Goal: Task Accomplishment & Management: Manage account settings

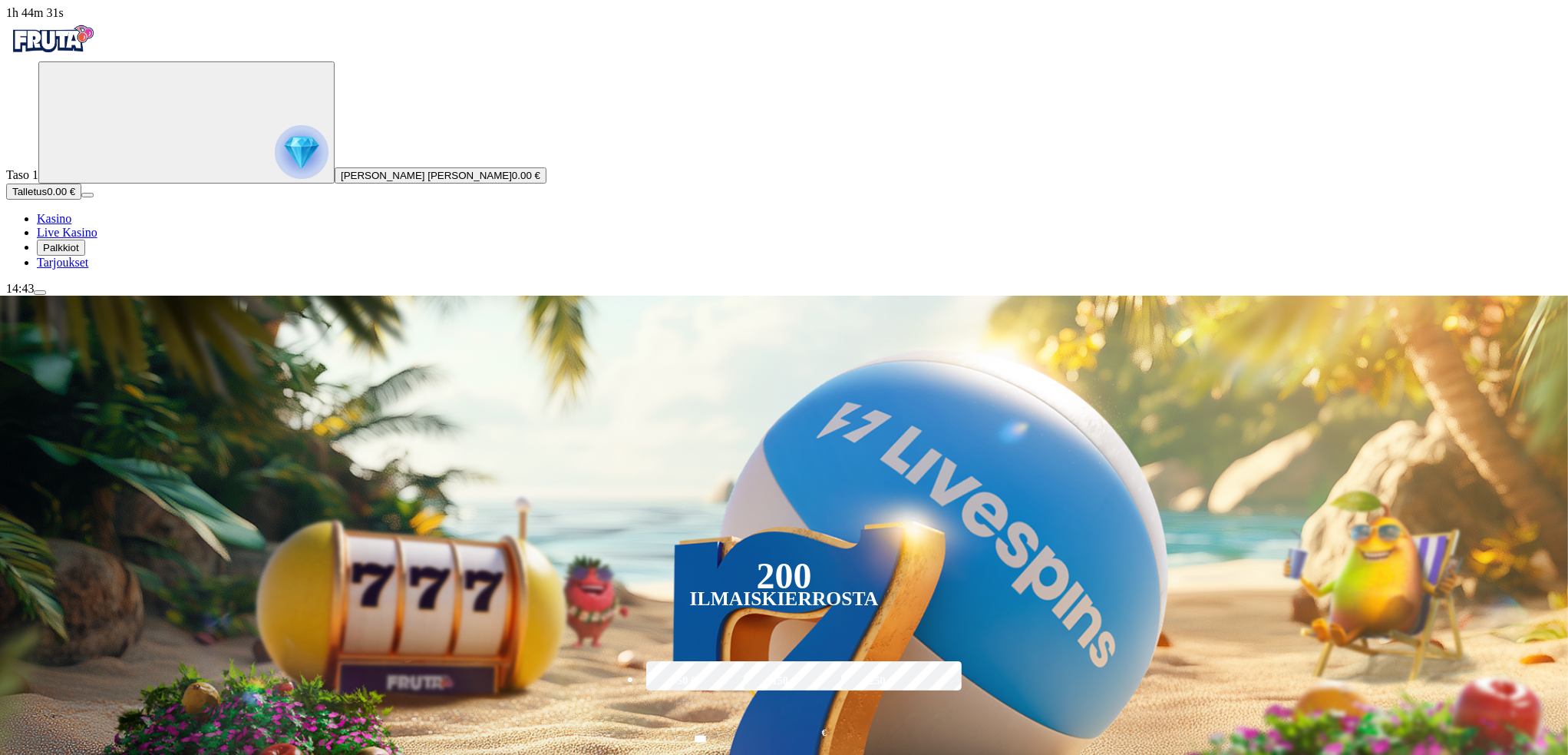
click at [47, 197] on span "Talletus" at bounding box center [29, 191] width 35 height 12
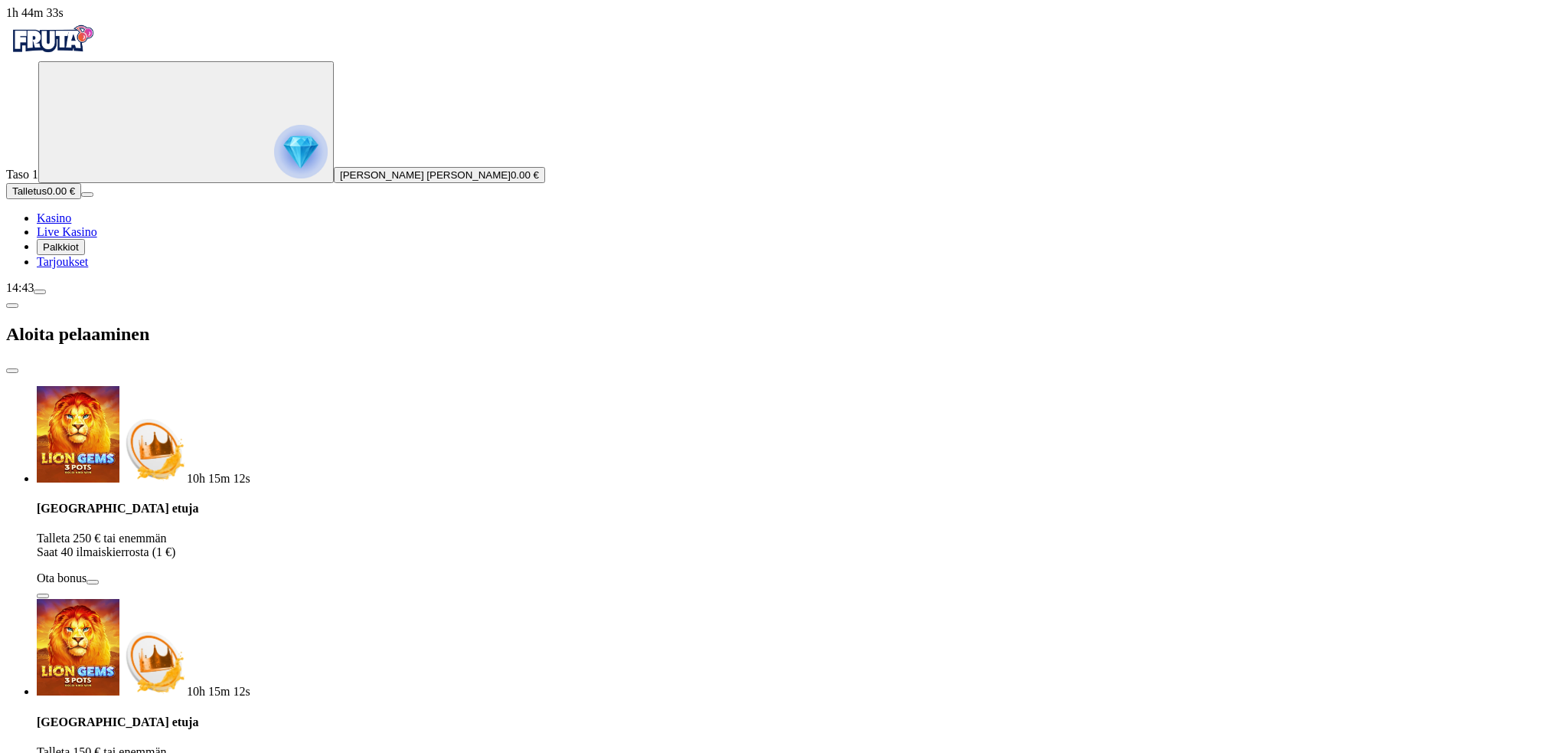
type input "***"
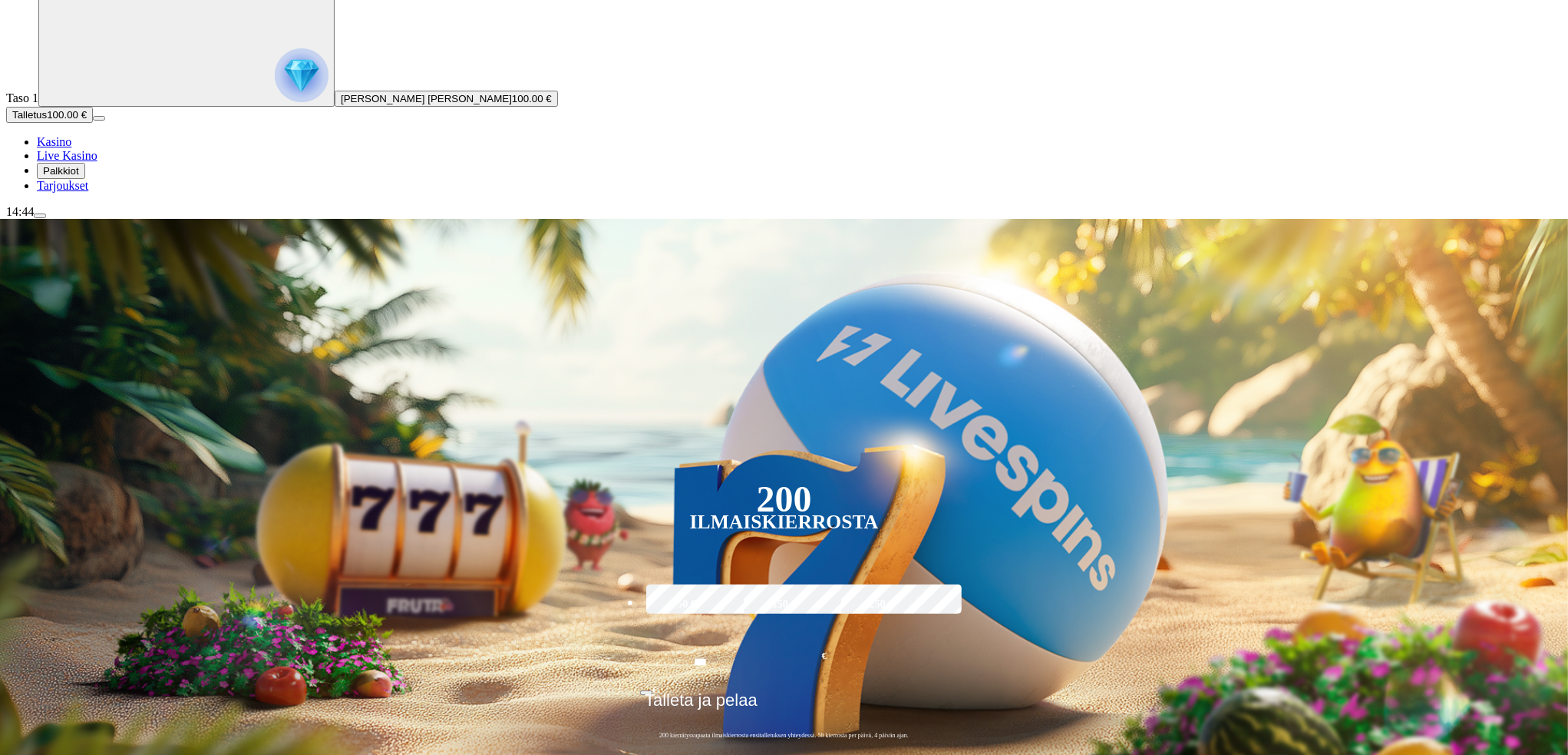
scroll to position [179, 0]
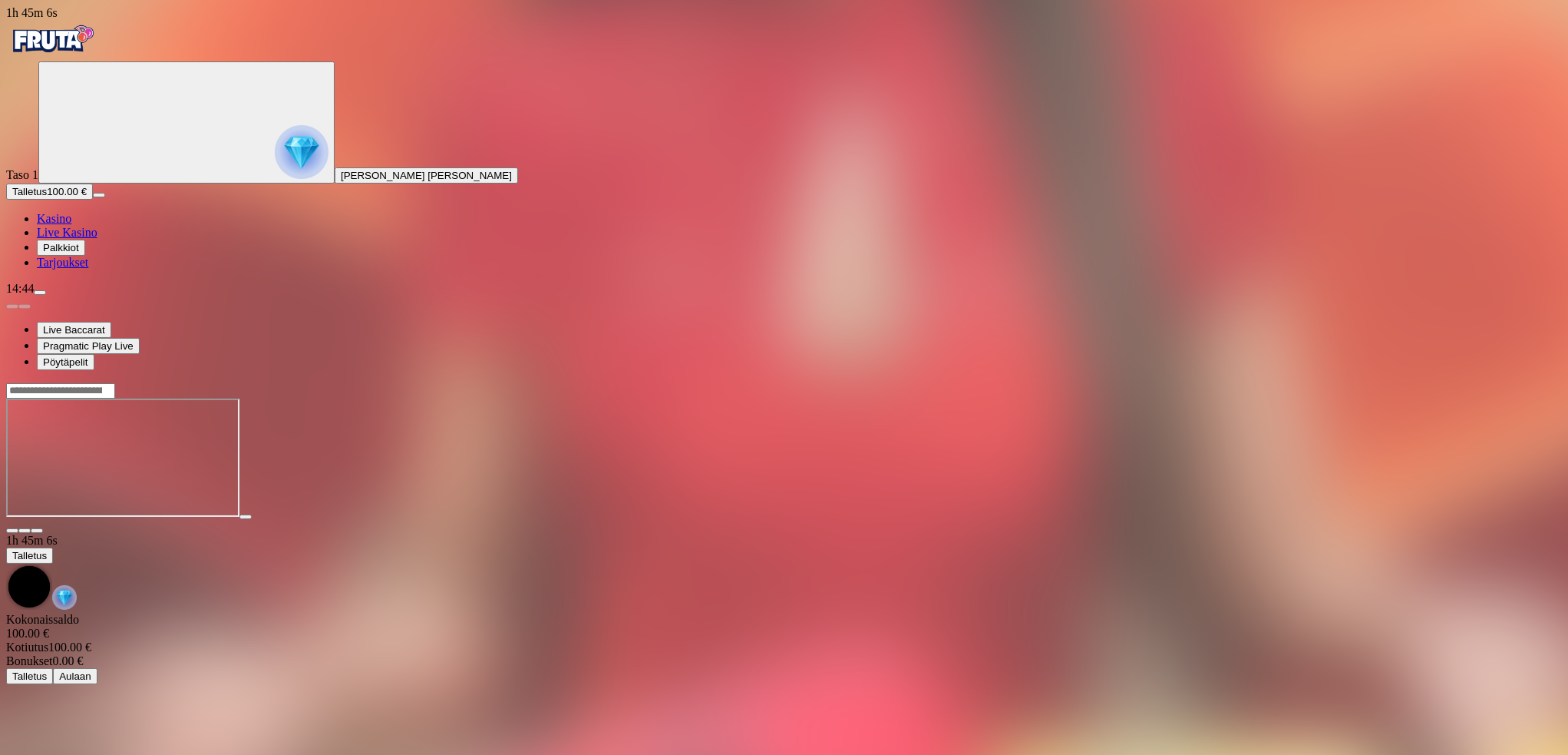
click at [37, 531] on span "fullscreen icon" at bounding box center [37, 531] width 0 height 0
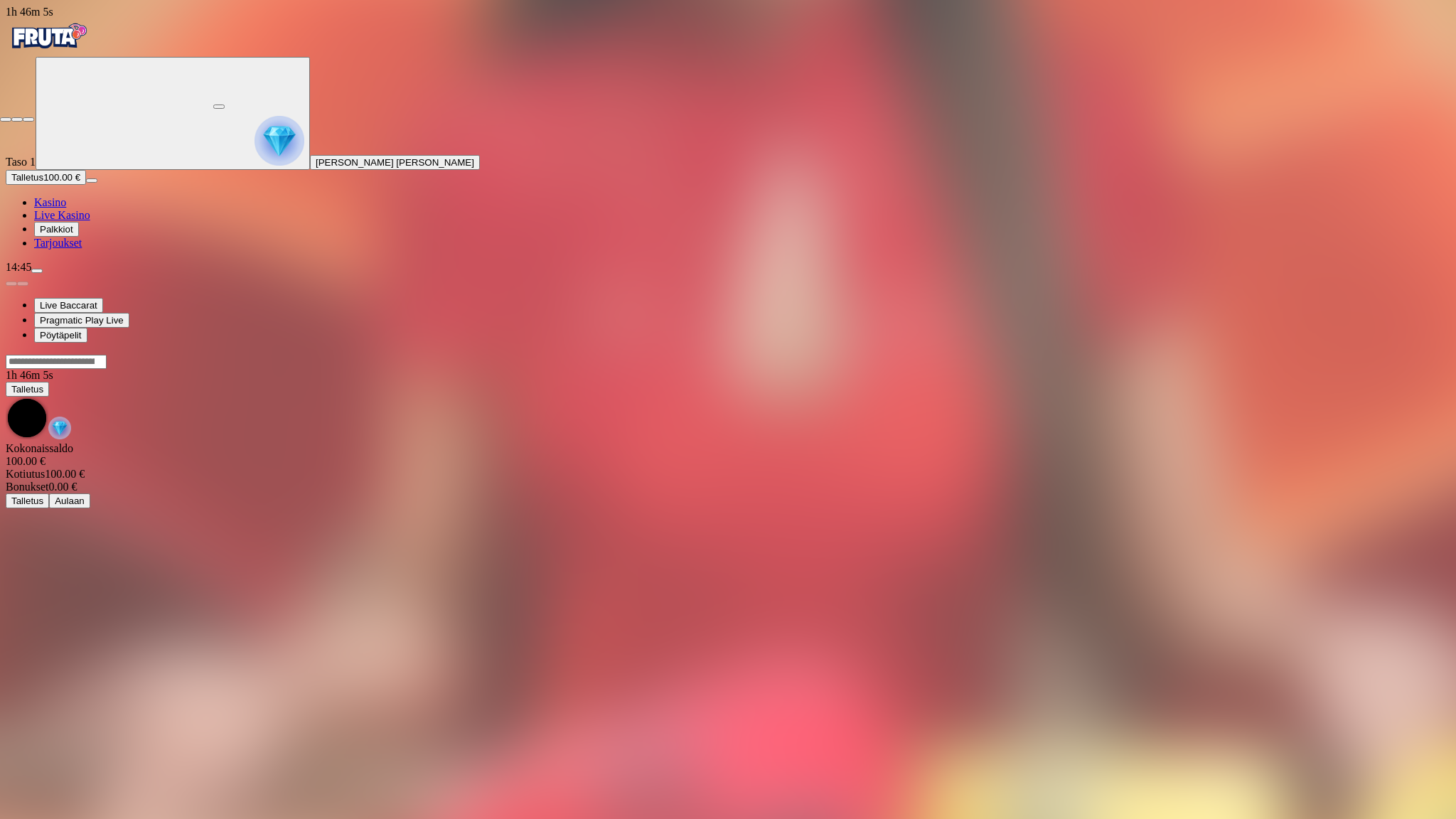
click at [5, 119] on span "close icon" at bounding box center [5, 119] width 0 height 0
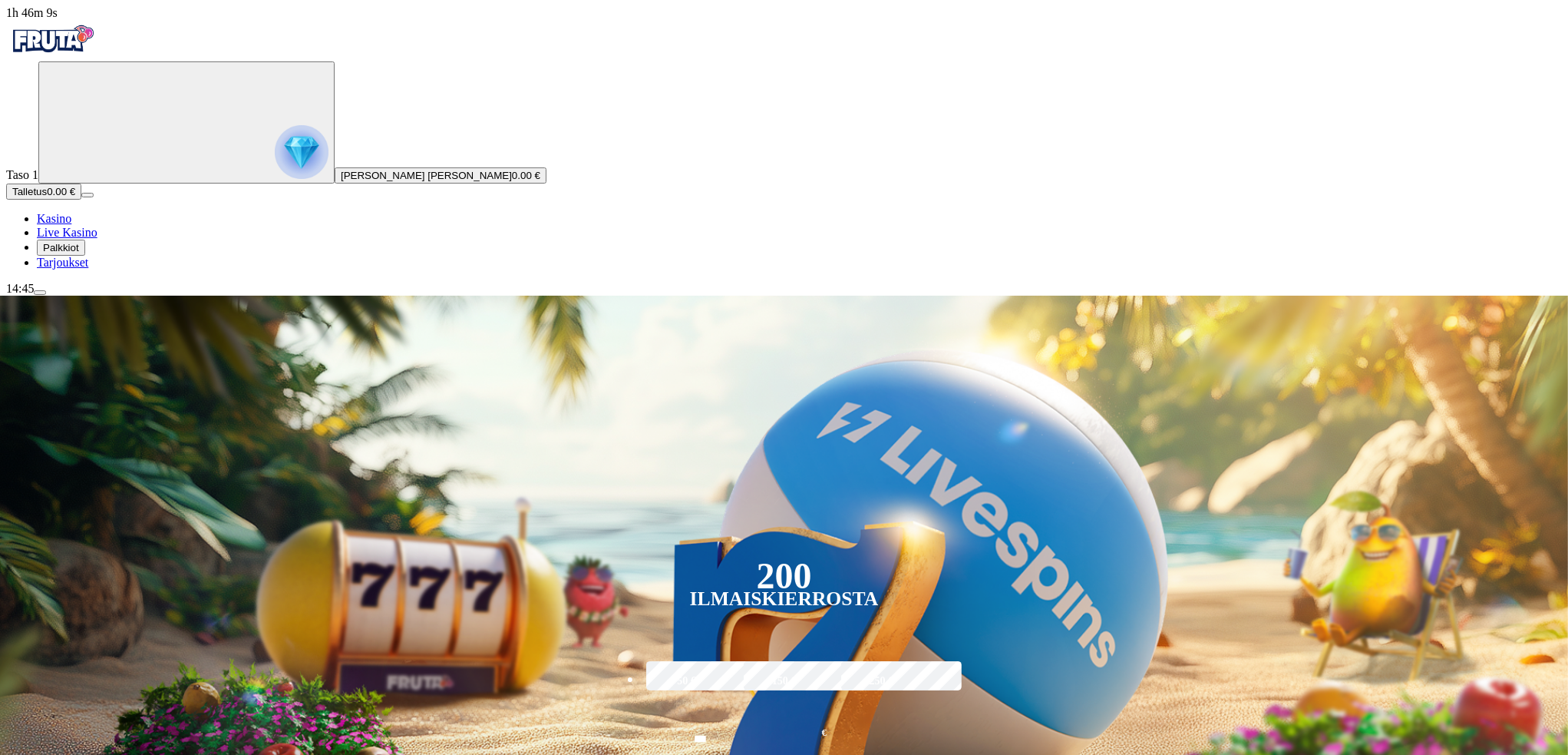
click at [80, 200] on button "Talletus 0.00 €" at bounding box center [43, 191] width 75 height 16
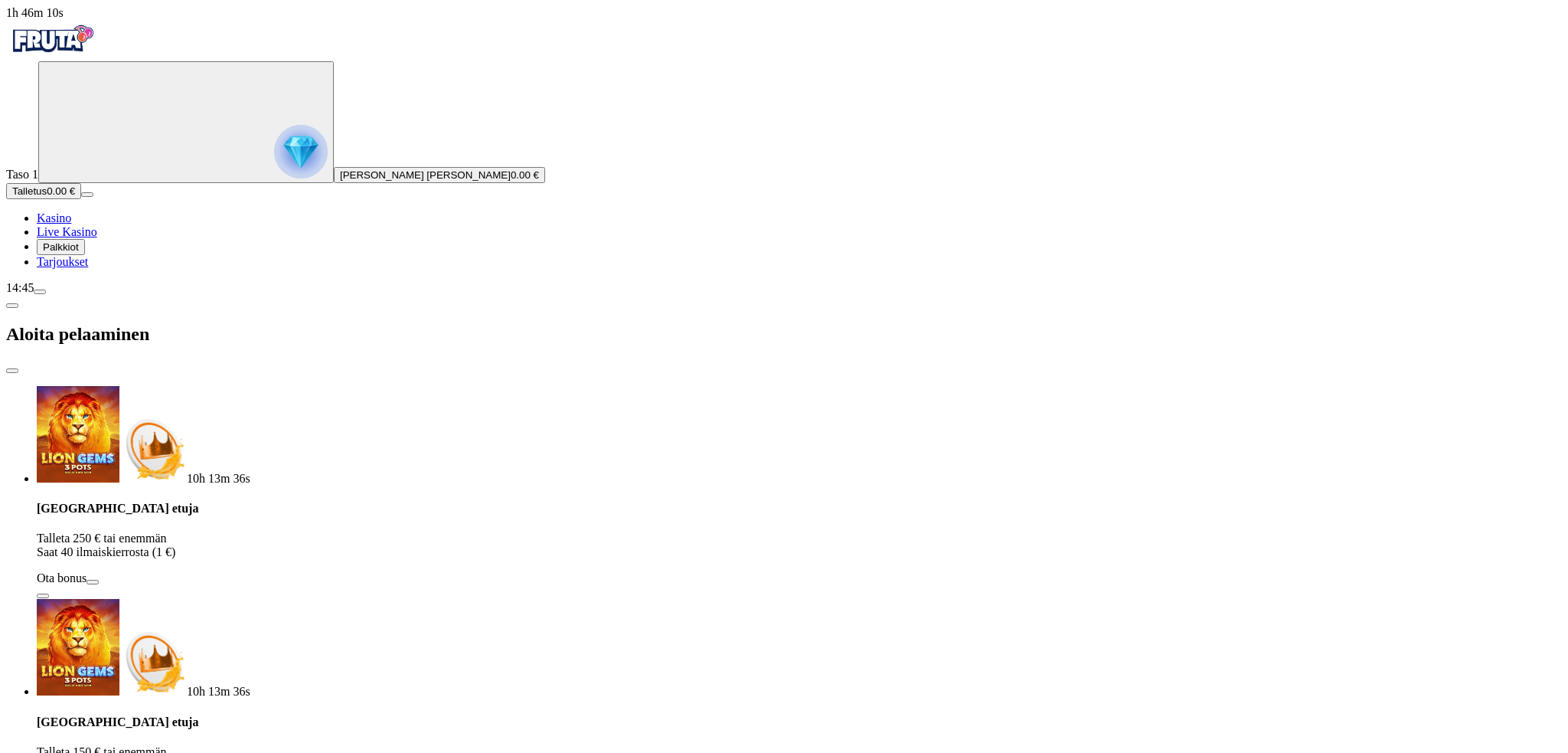
type input "*"
type input "***"
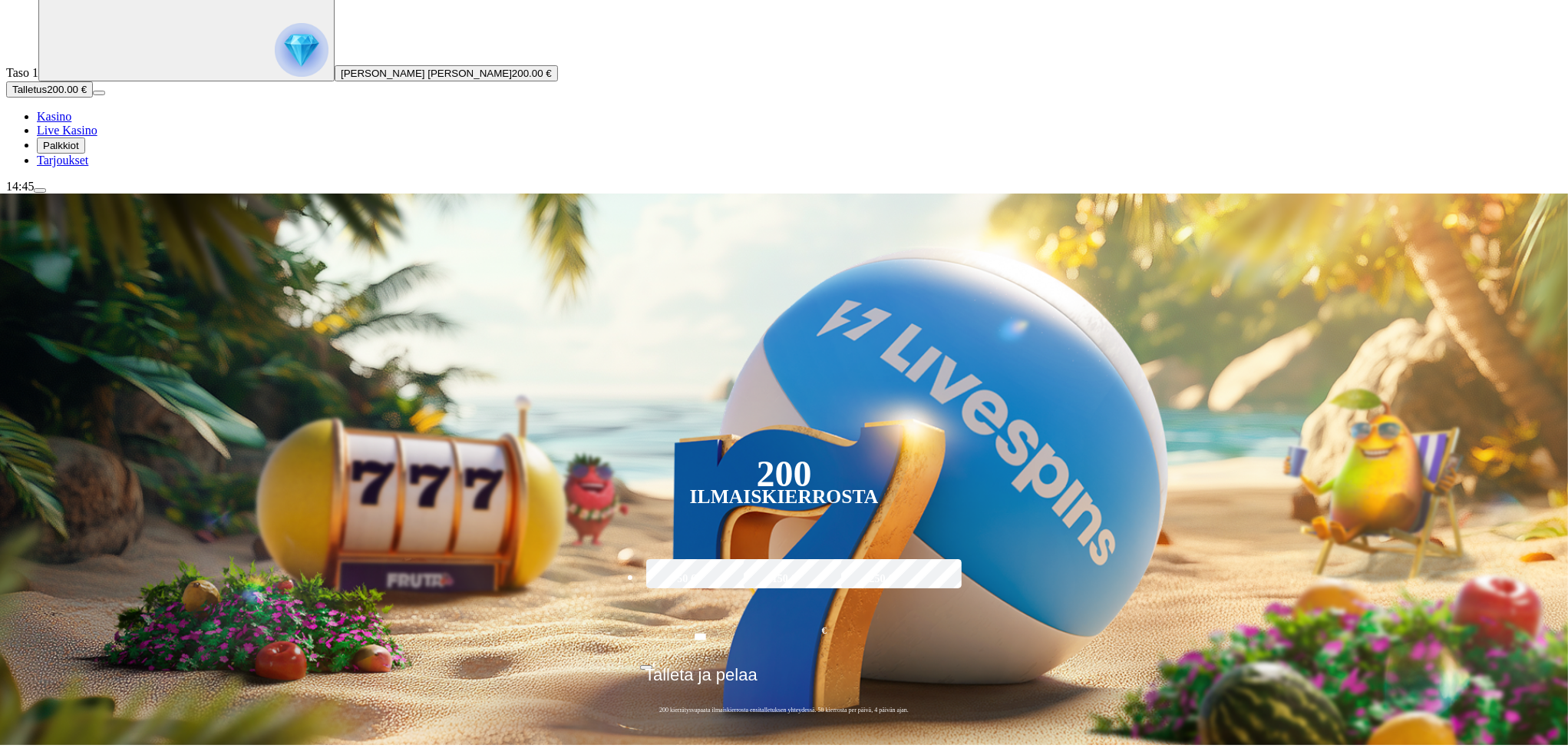
scroll to position [153, 0]
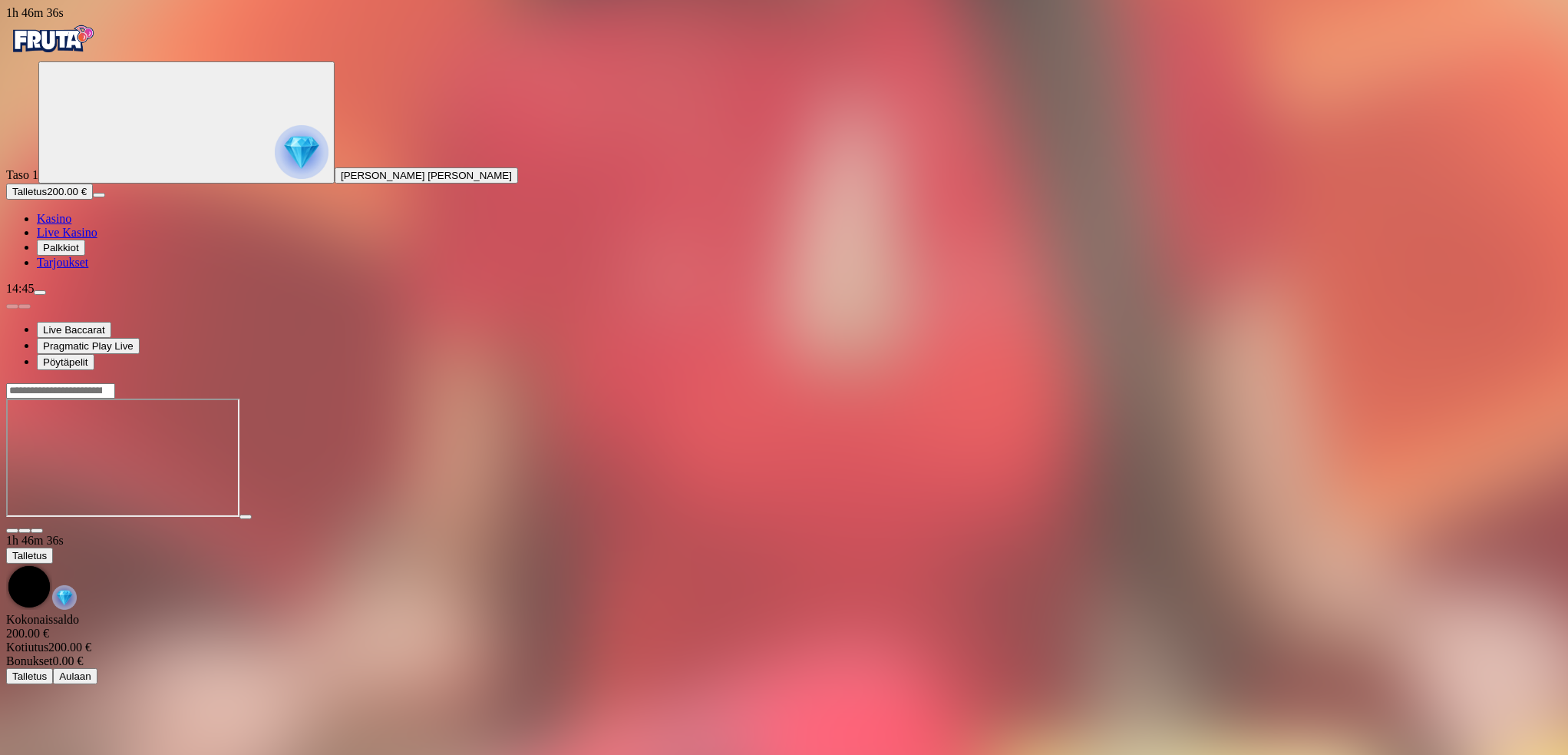
click at [43, 528] on button "button" at bounding box center [36, 530] width 13 height 4
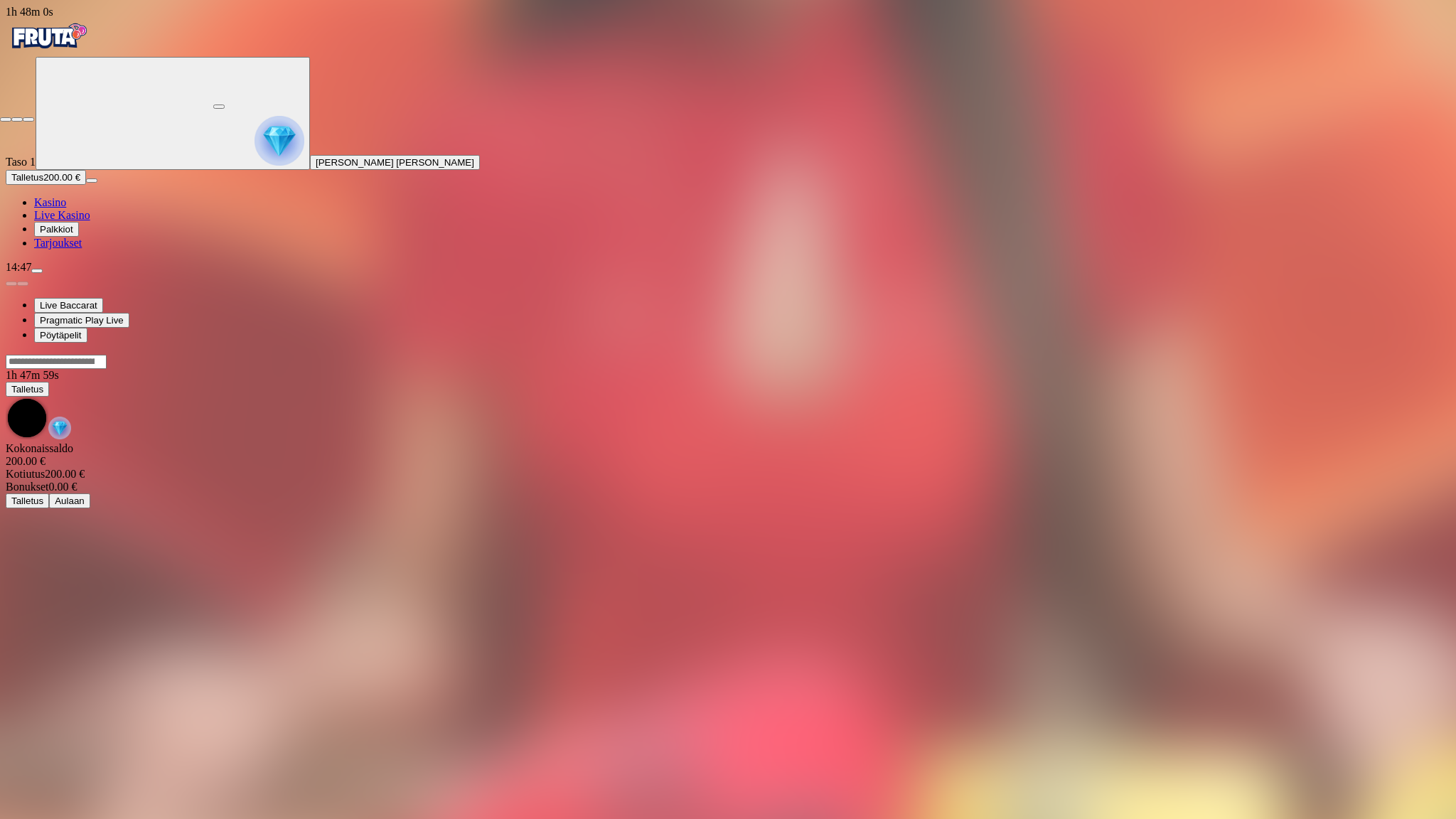
click at [5, 119] on span "close icon" at bounding box center [5, 119] width 0 height 0
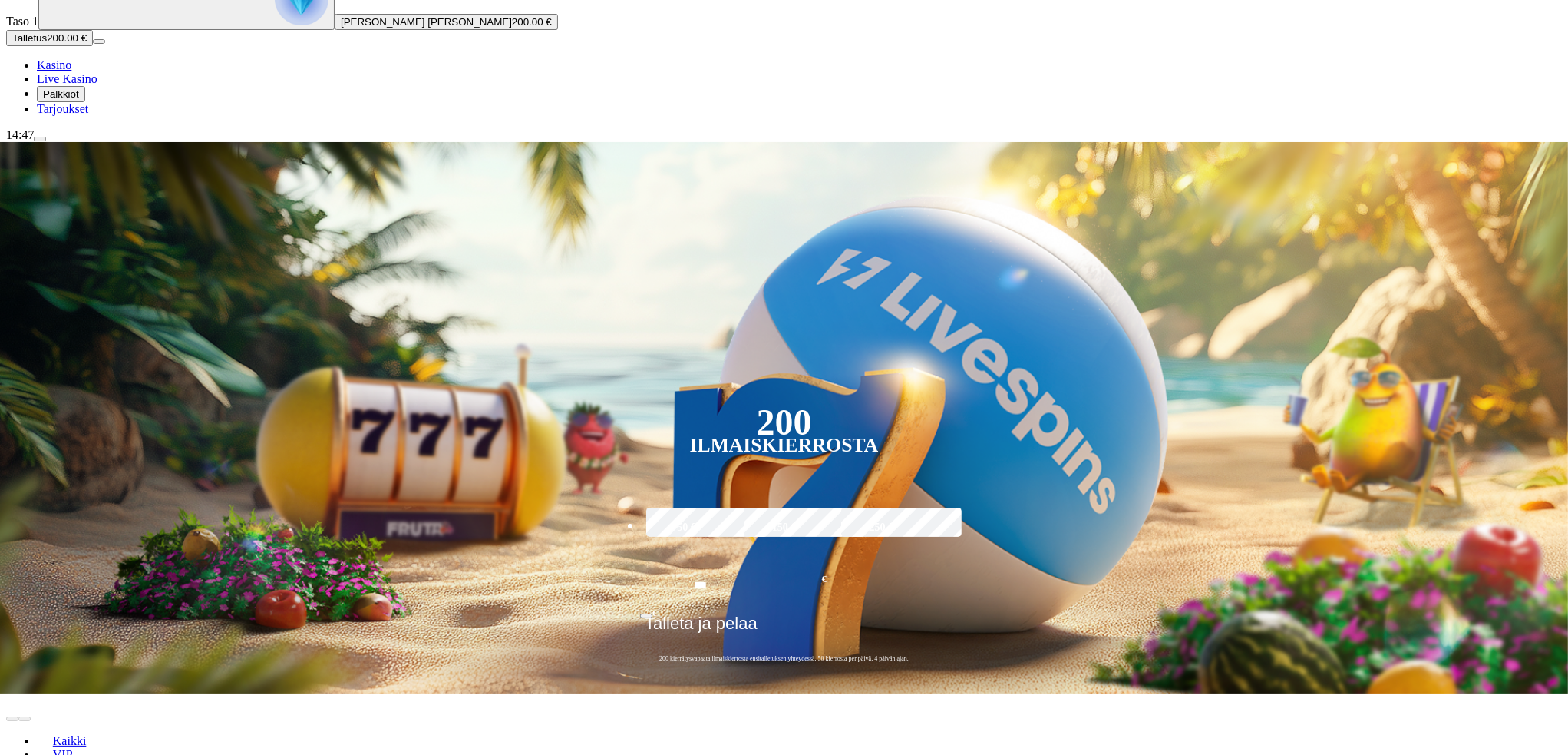
scroll to position [179, 0]
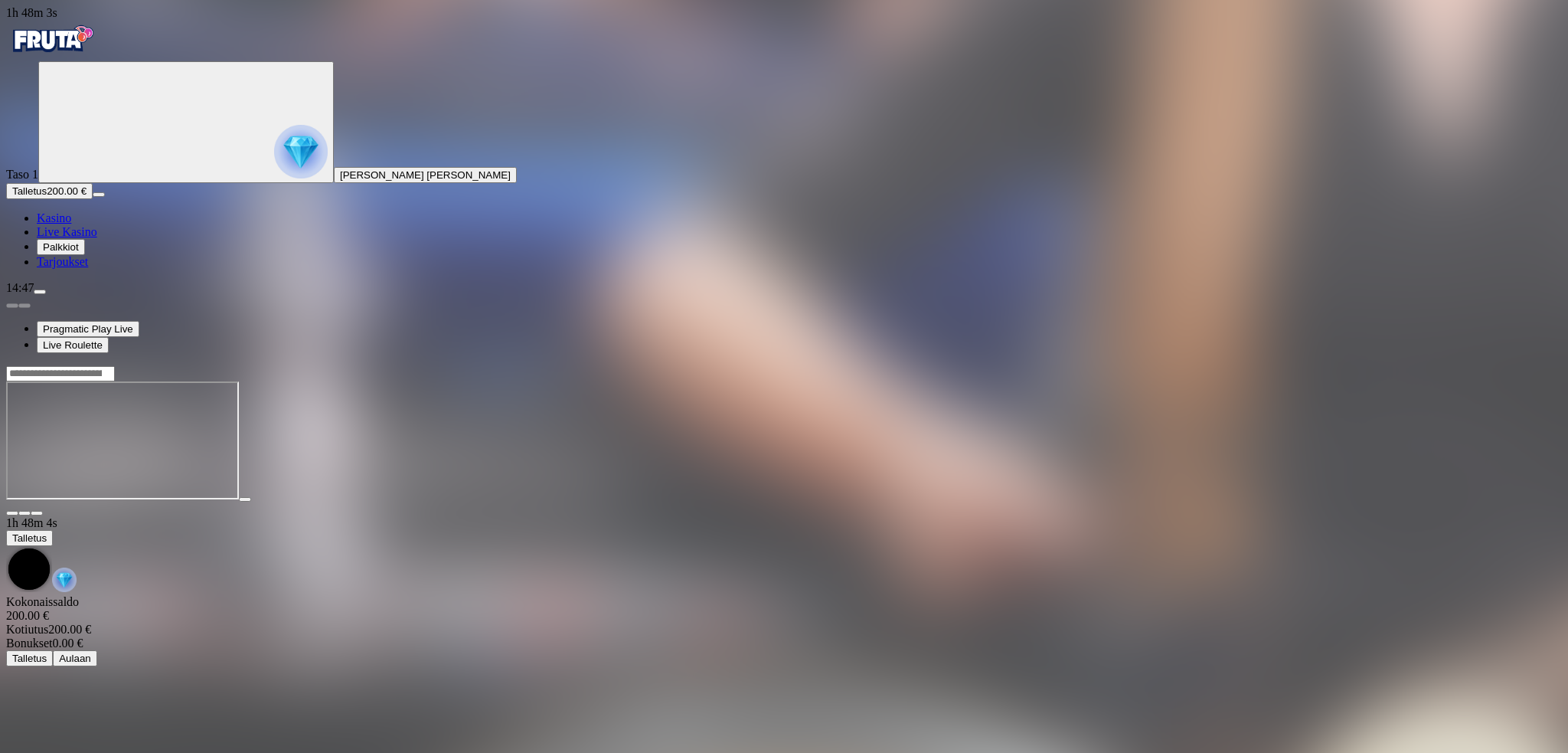
click at [37, 513] on span "fullscreen icon" at bounding box center [37, 513] width 0 height 0
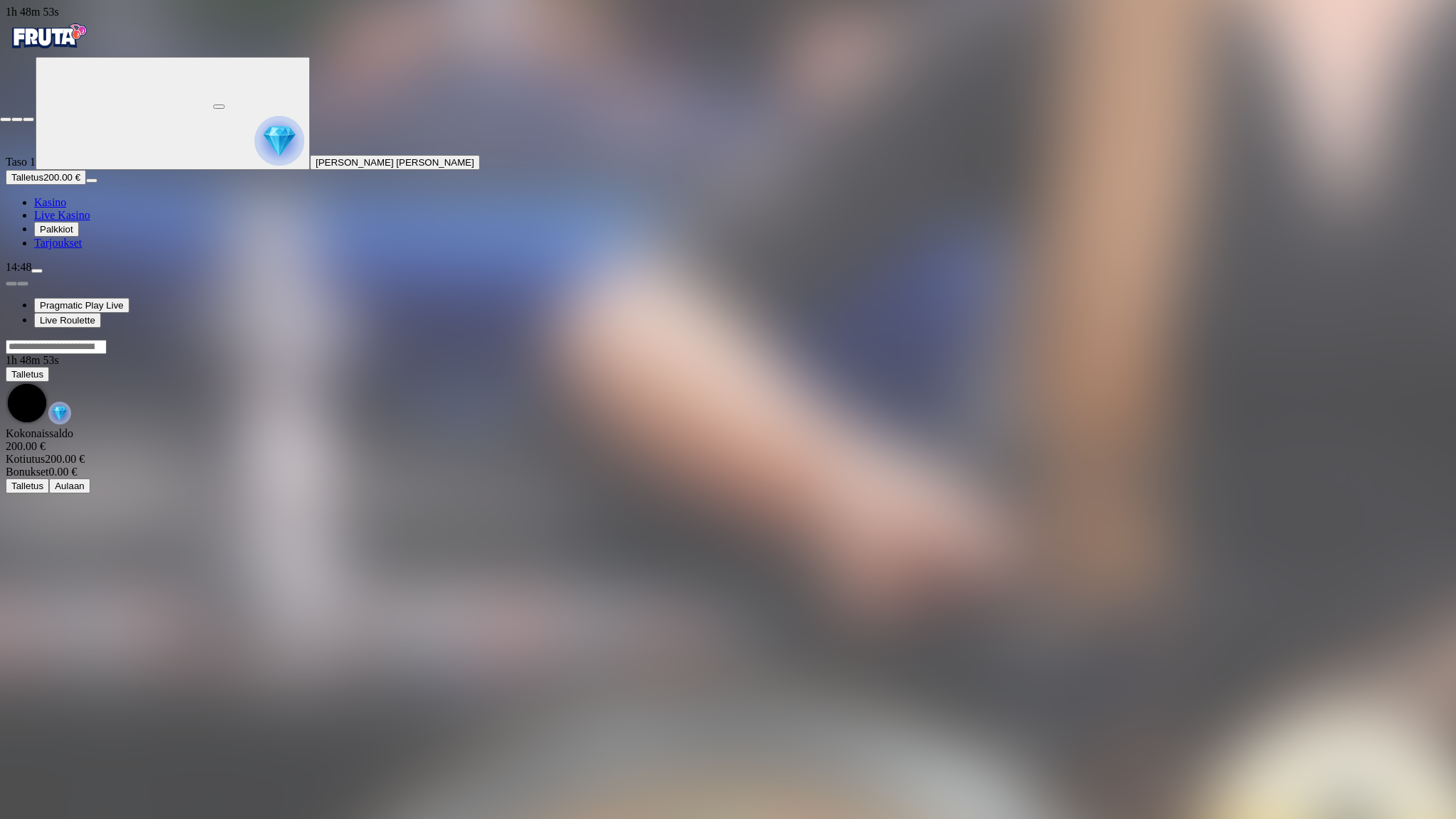
click at [5, 119] on span "close icon" at bounding box center [5, 119] width 0 height 0
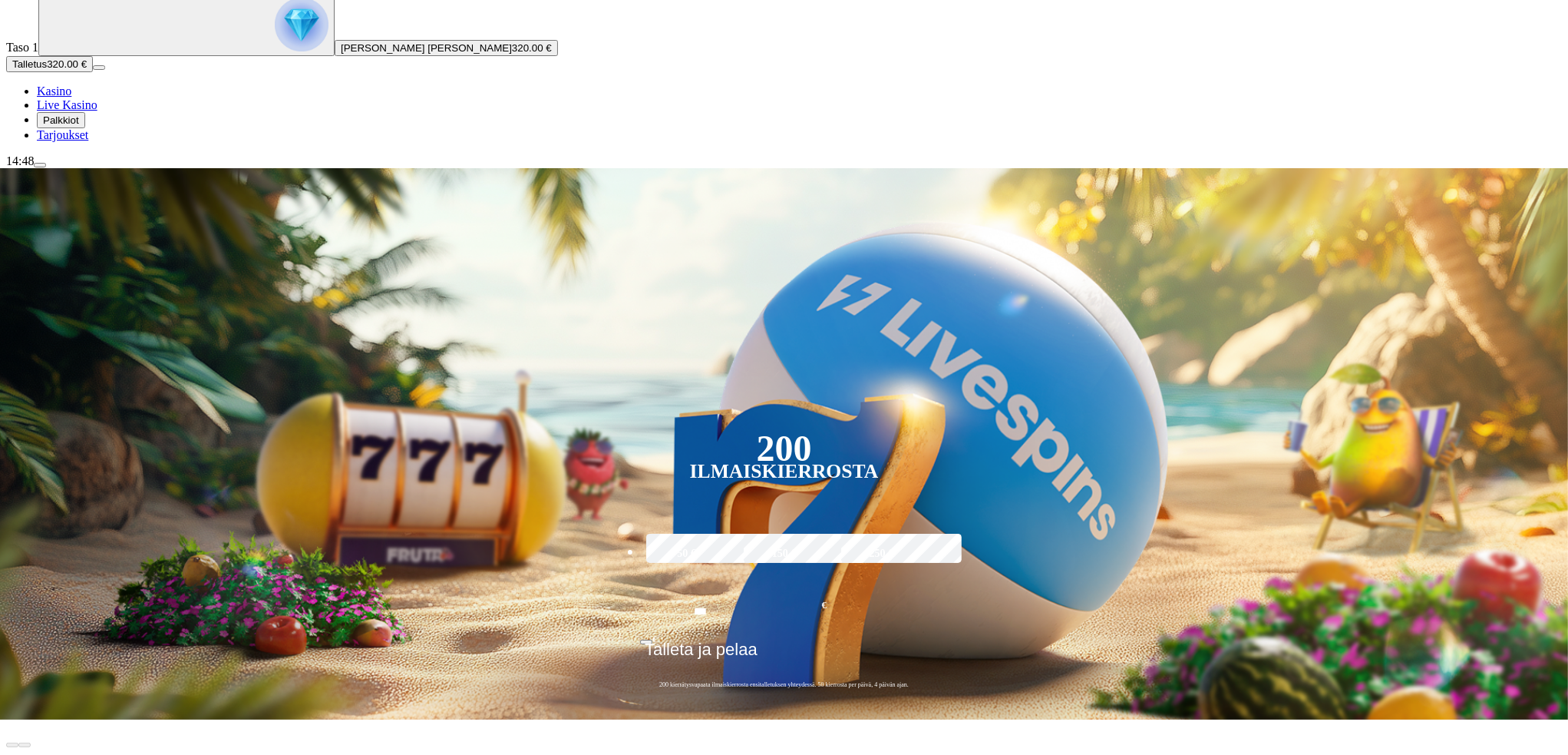
scroll to position [153, 0]
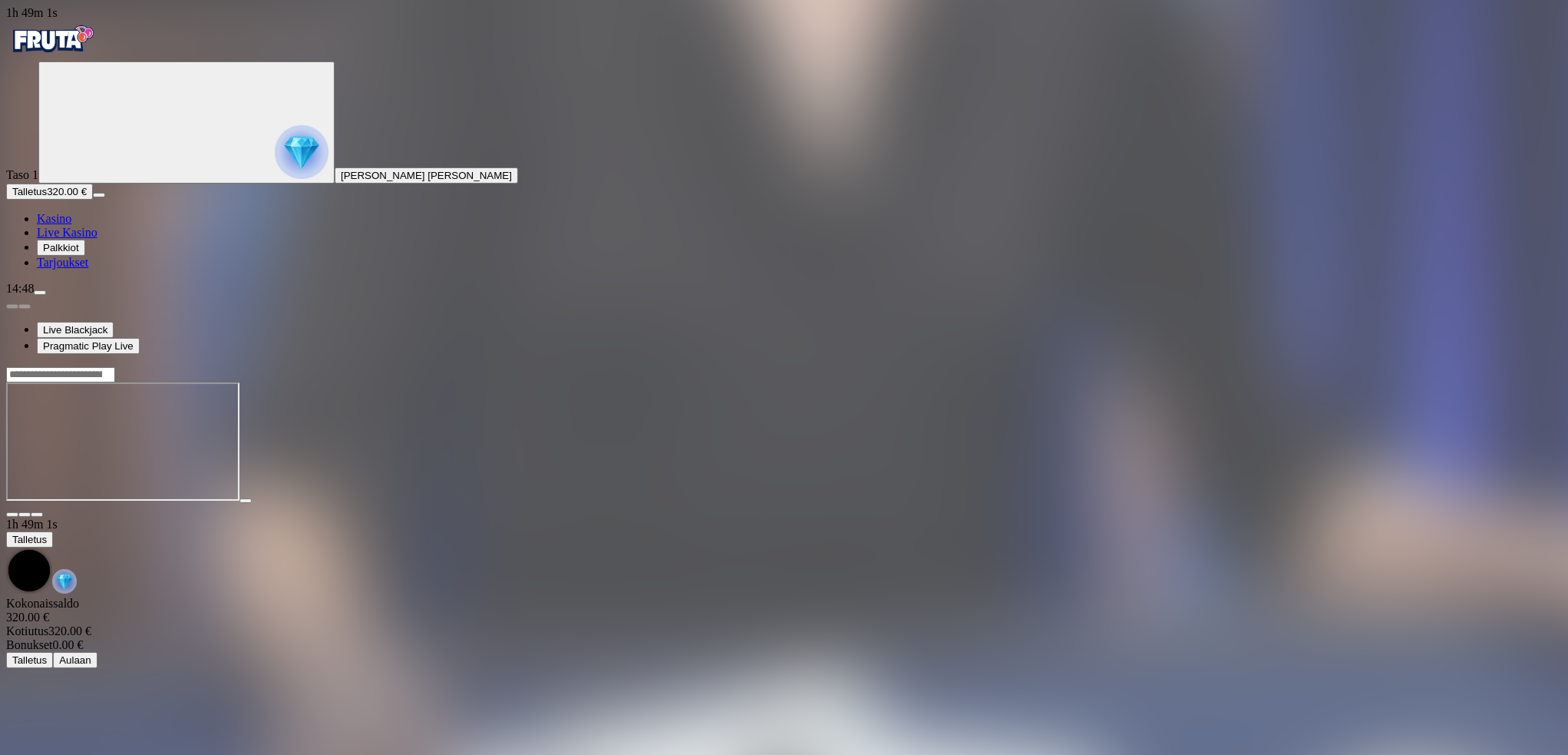
click at [37, 514] on span "fullscreen icon" at bounding box center [37, 514] width 0 height 0
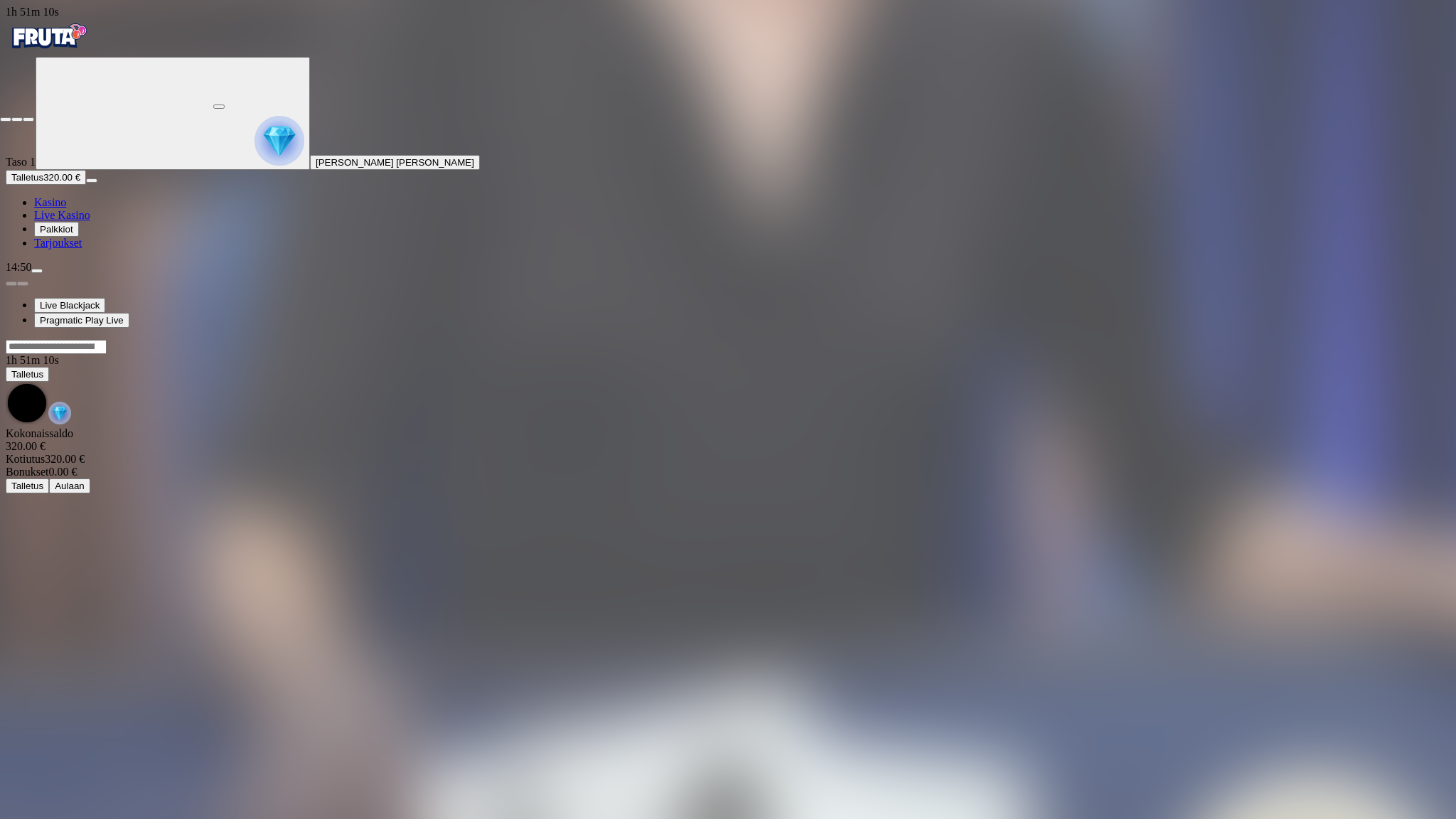
click at [5, 119] on span "close icon" at bounding box center [5, 119] width 0 height 0
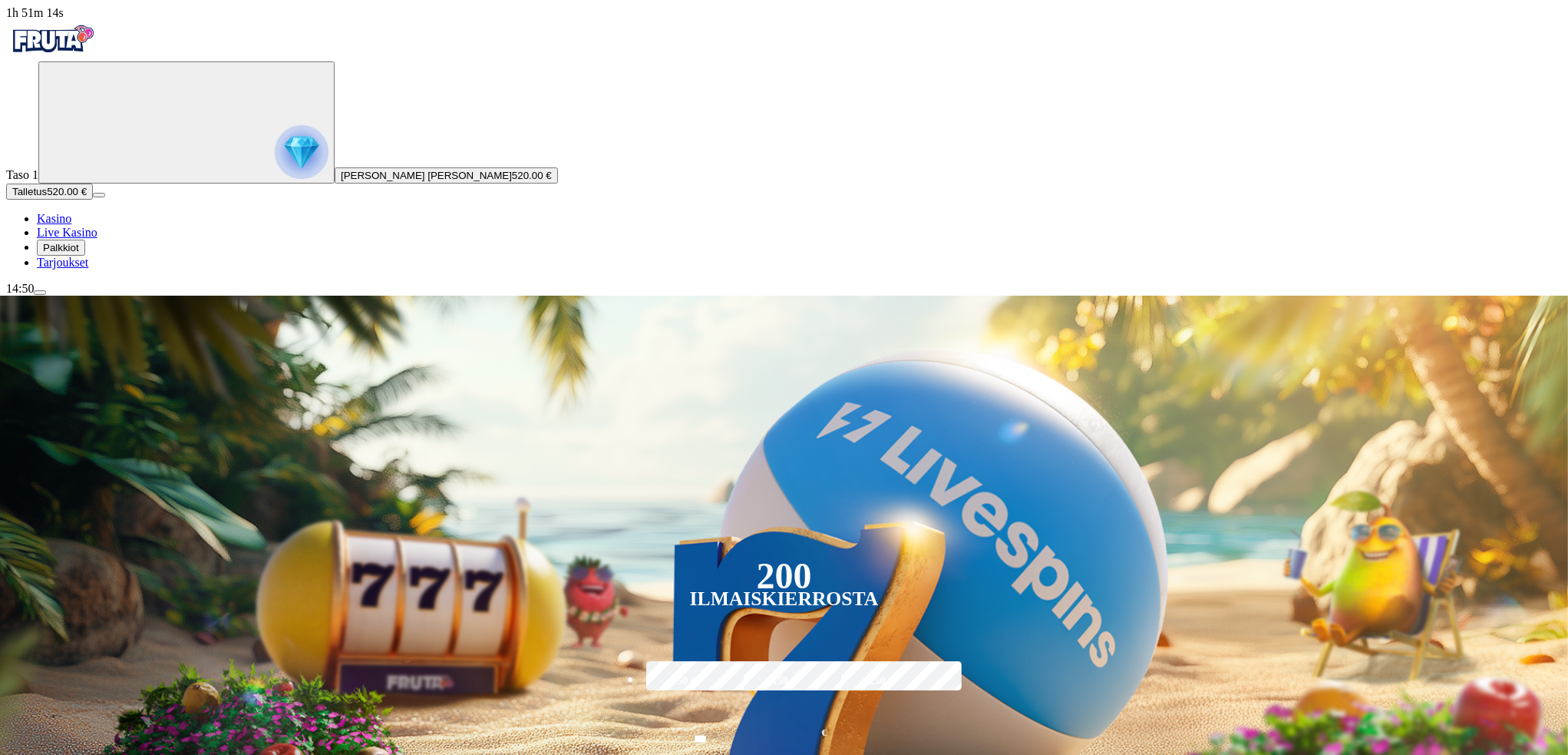
click at [40, 292] on span "menu icon" at bounding box center [40, 292] width 0 height 0
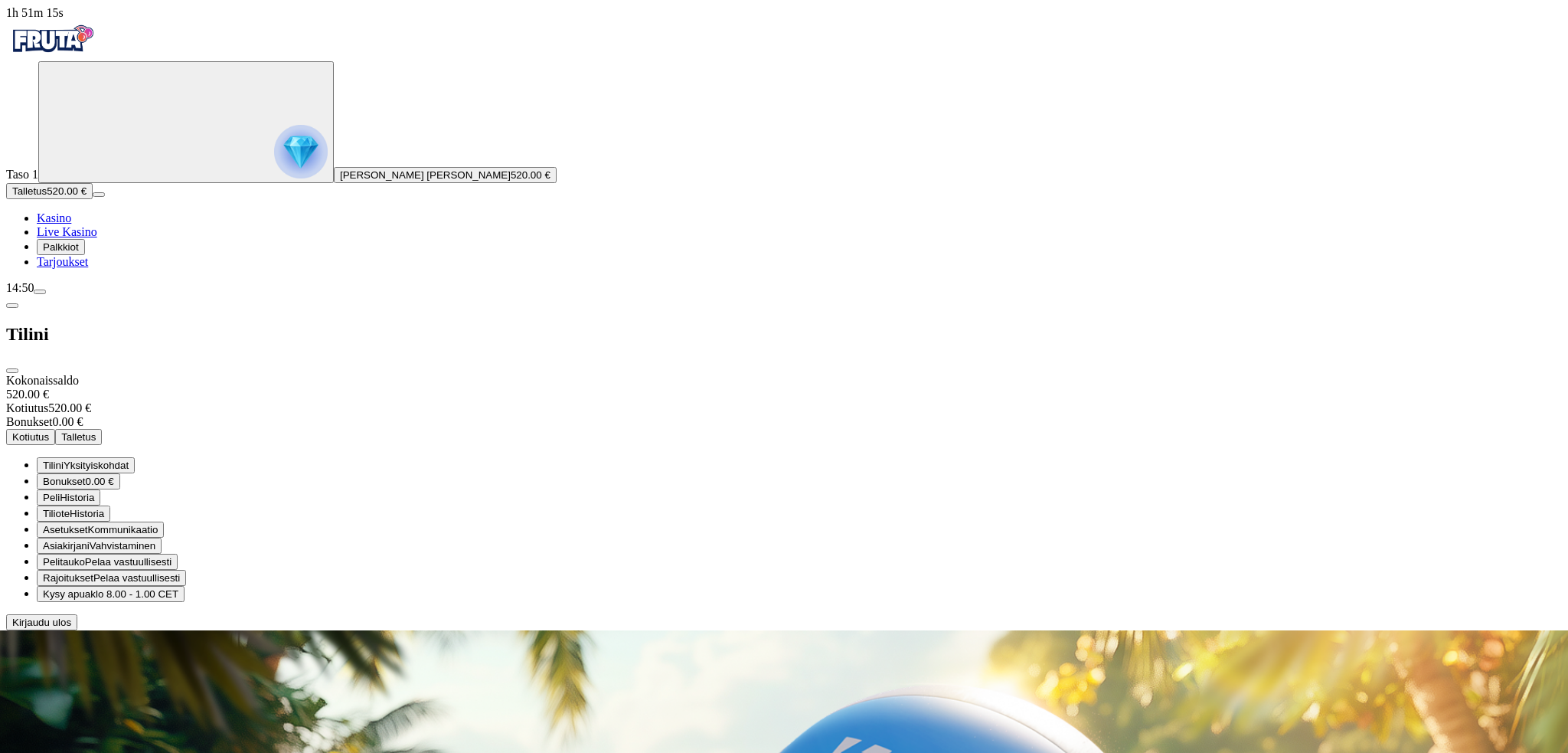
click at [55, 429] on button "Kotiutus" at bounding box center [30, 436] width 49 height 16
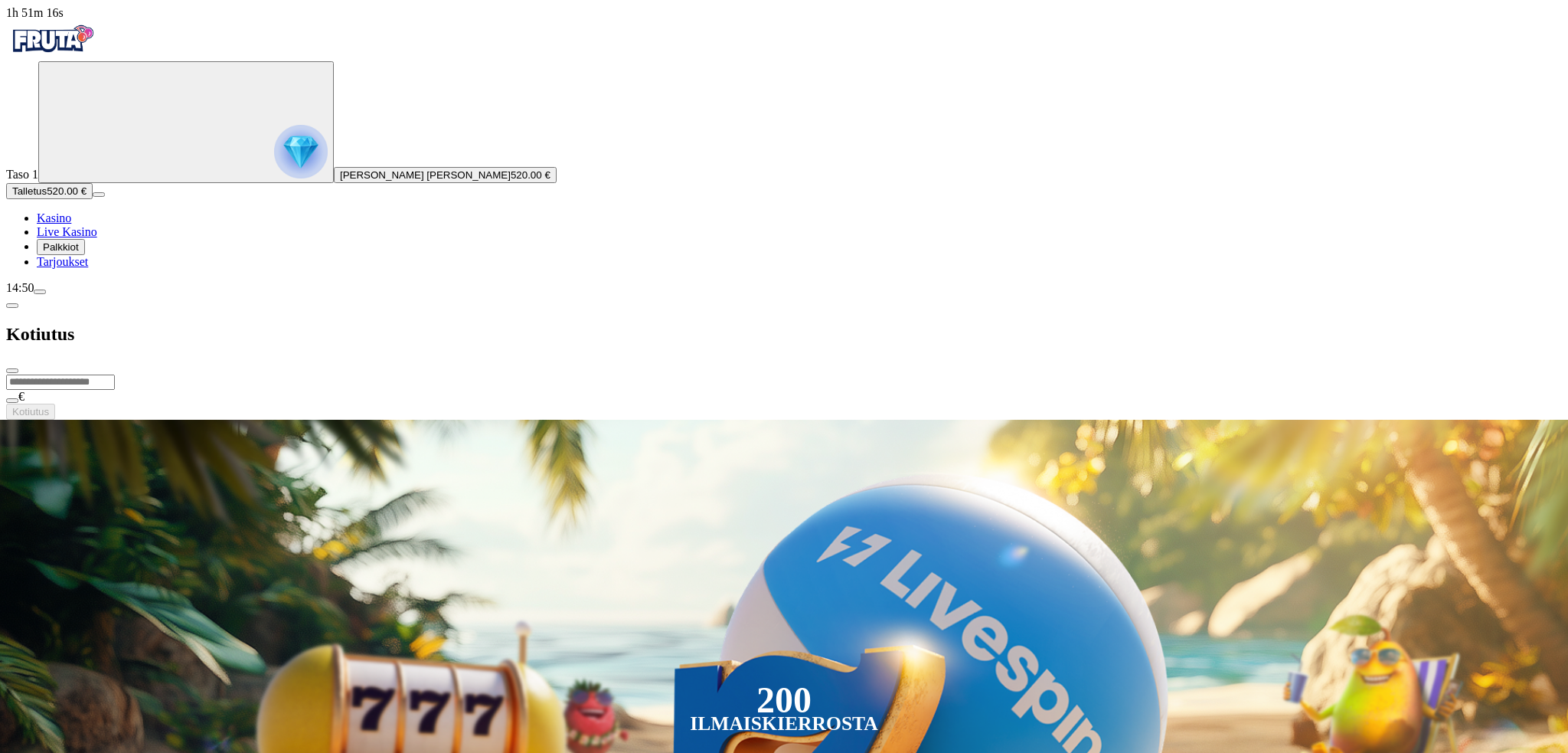
click at [115, 375] on input "number" at bounding box center [60, 382] width 108 height 15
type input "*"
type input "***"
click at [49, 406] on span "Kotiutus" at bounding box center [31, 412] width 37 height 12
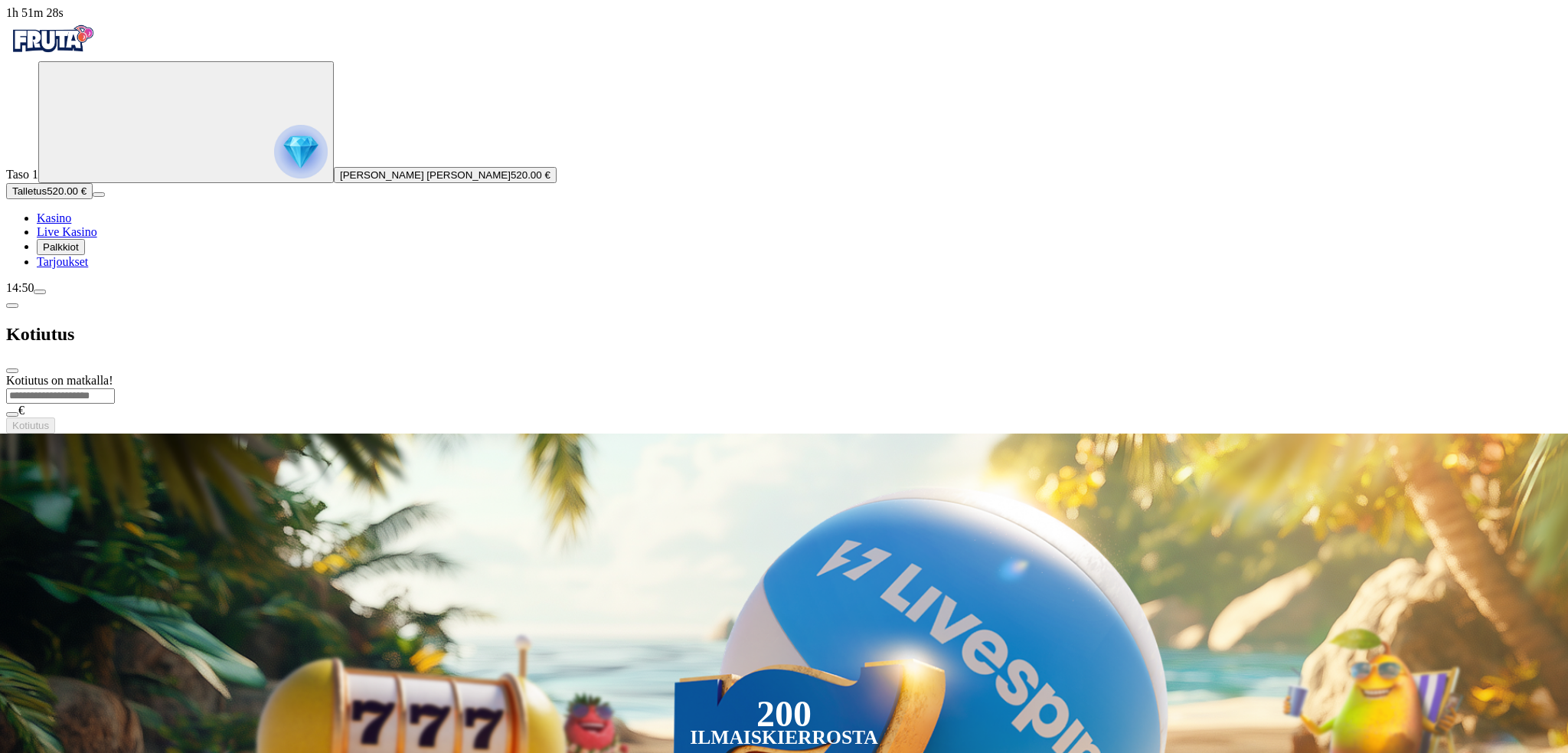
click at [13, 371] on span "close icon" at bounding box center [13, 371] width 0 height 0
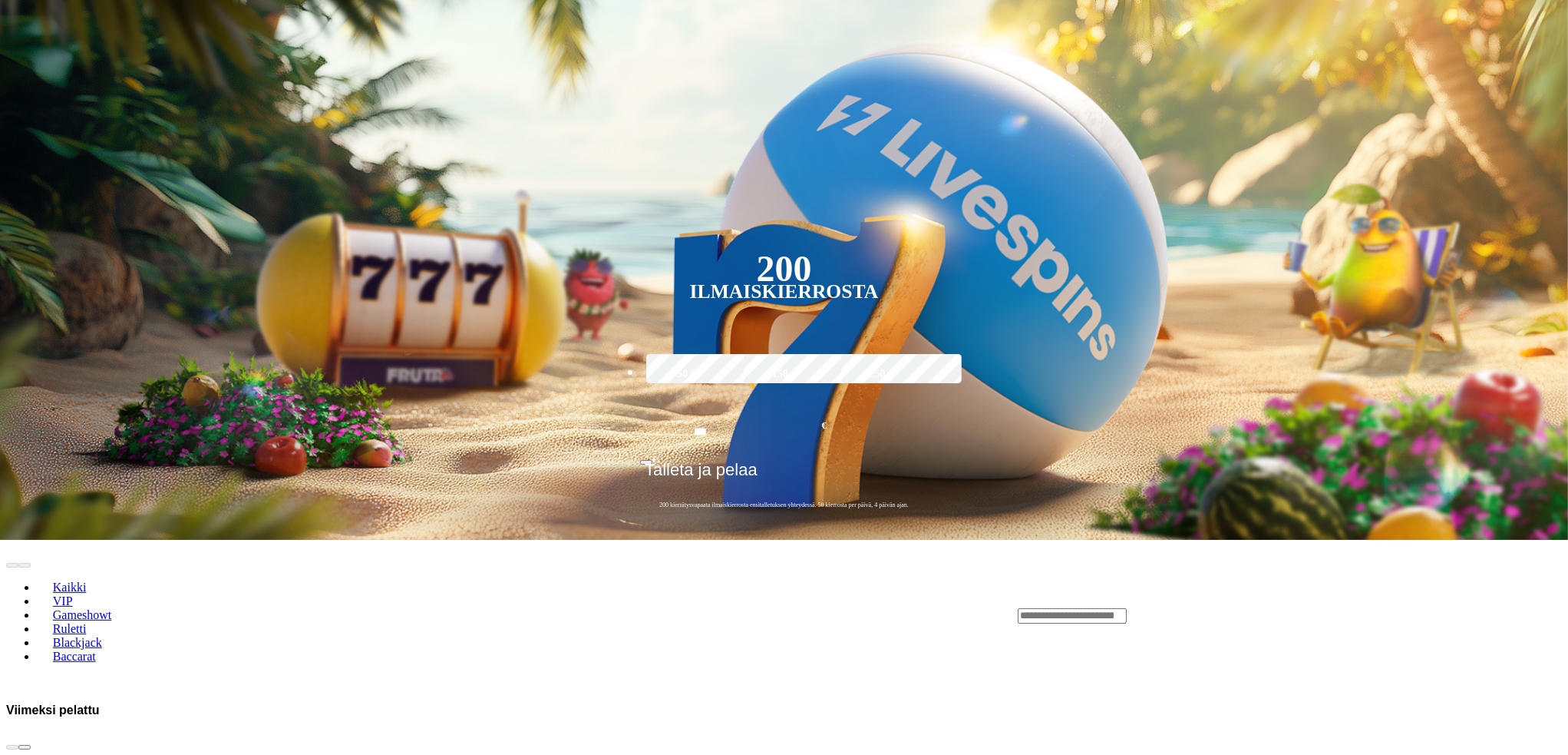
scroll to position [333, 0]
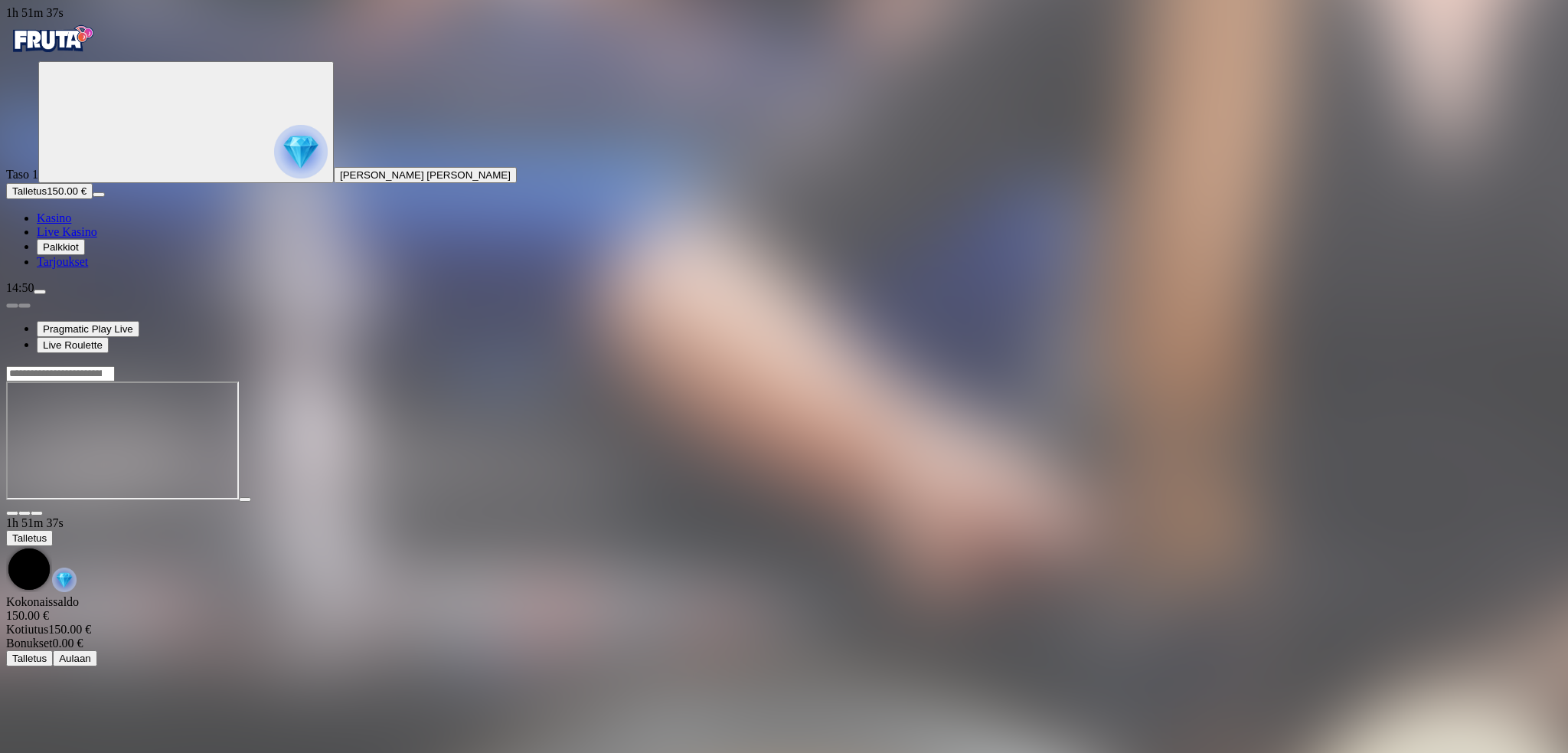
click at [37, 513] on span "fullscreen icon" at bounding box center [37, 513] width 0 height 0
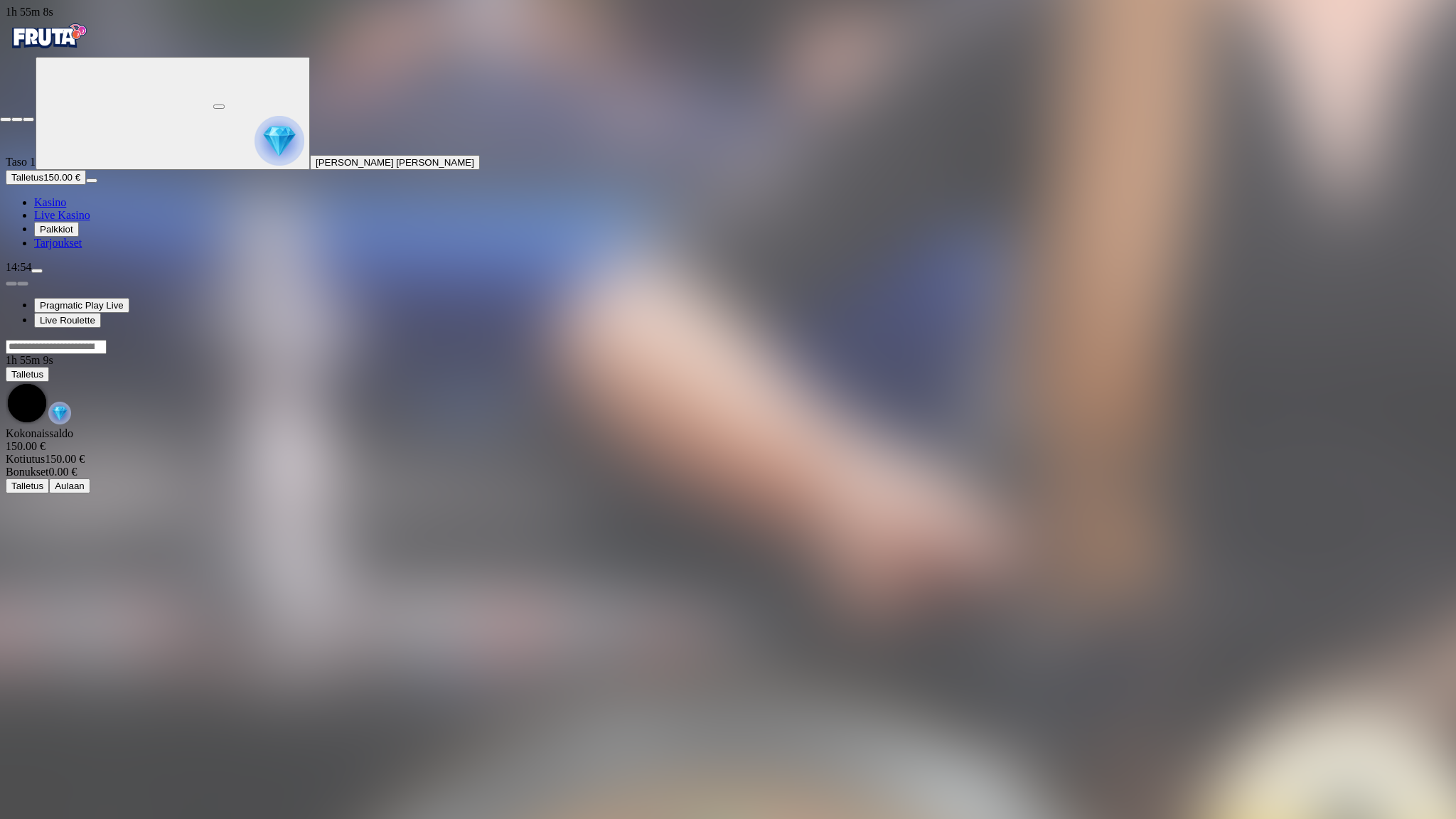
click at [5, 119] on span "close icon" at bounding box center [5, 119] width 0 height 0
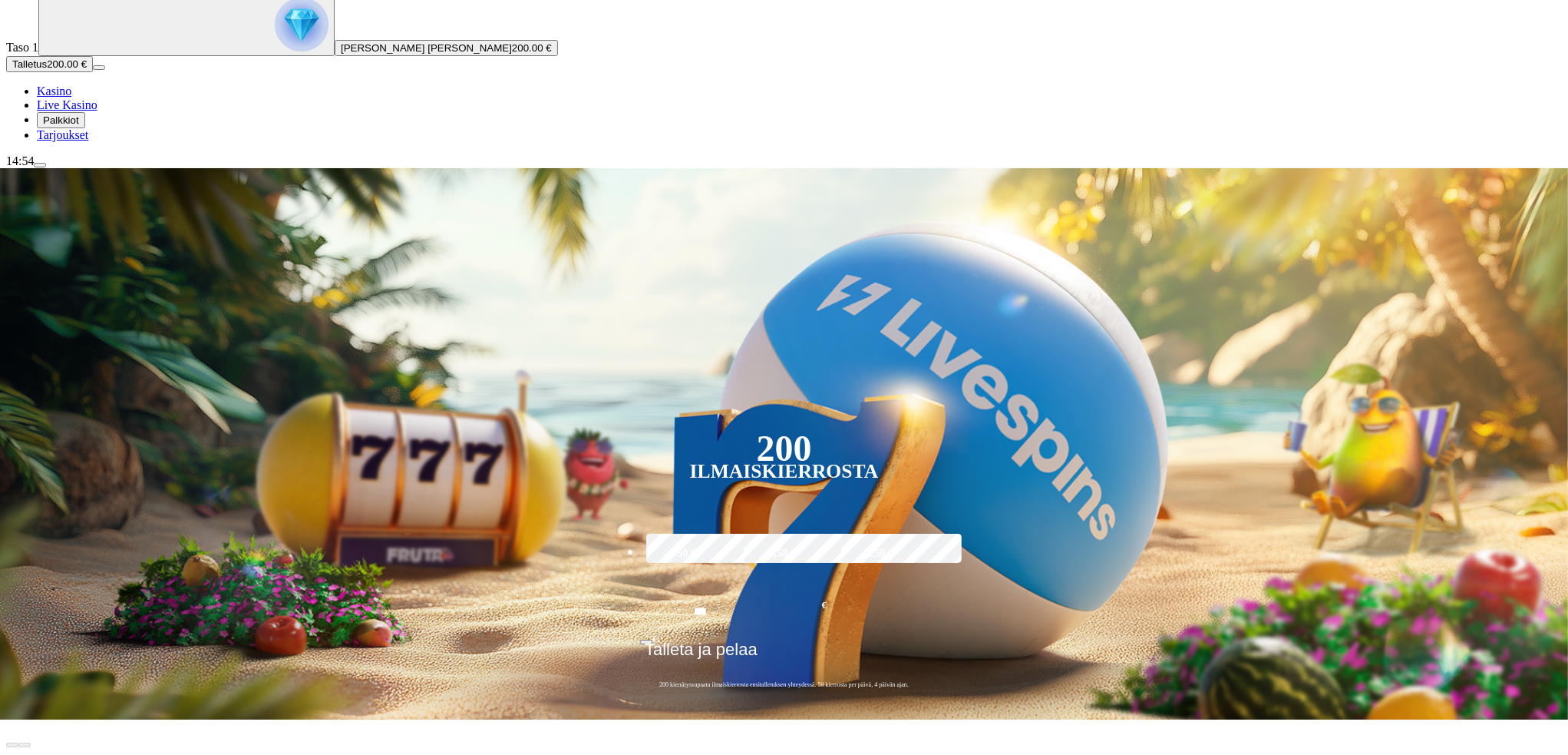
scroll to position [179, 0]
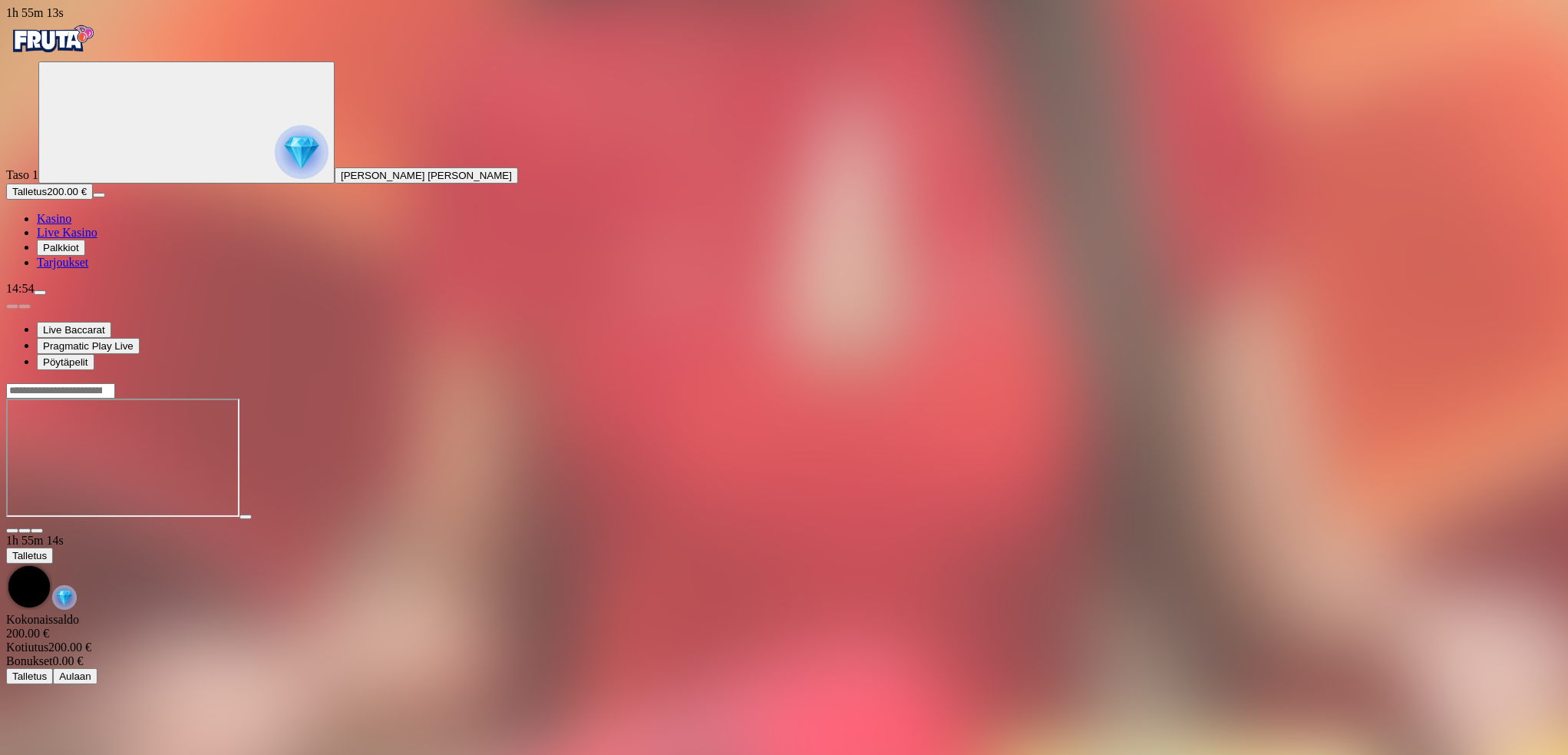
click at [37, 531] on span "fullscreen icon" at bounding box center [37, 531] width 0 height 0
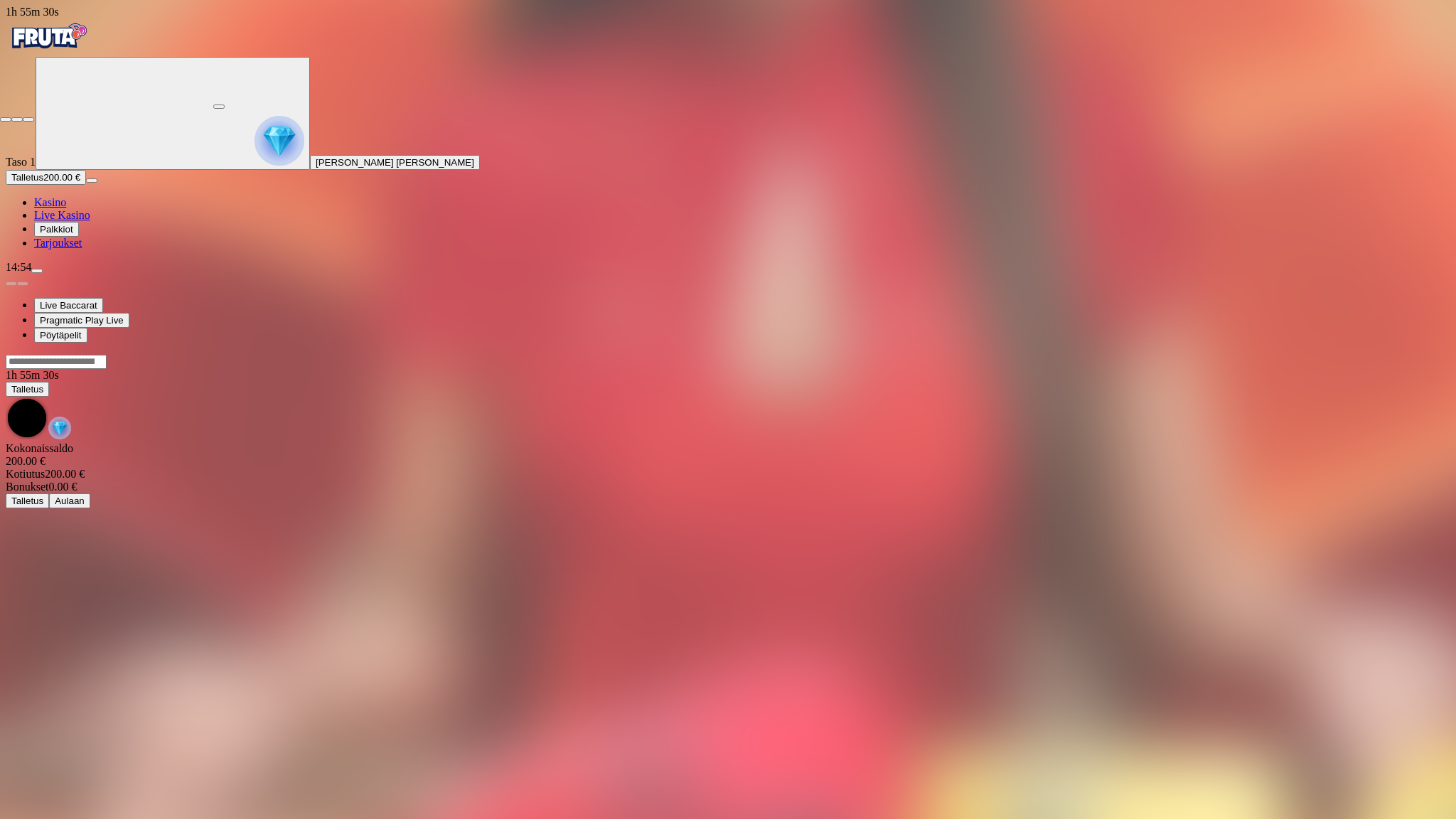
click at [5, 119] on span "close icon" at bounding box center [5, 119] width 0 height 0
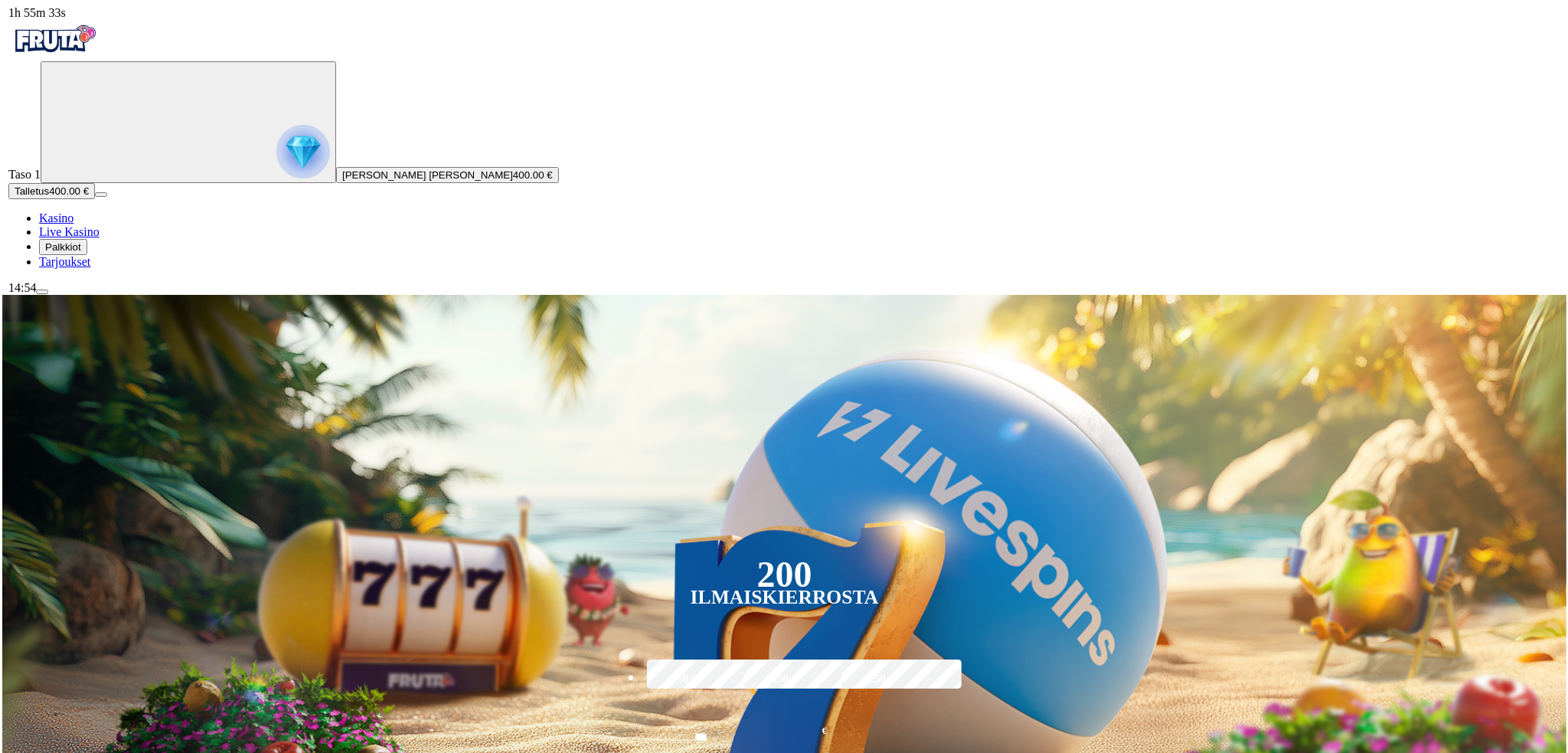
scroll to position [25, 0]
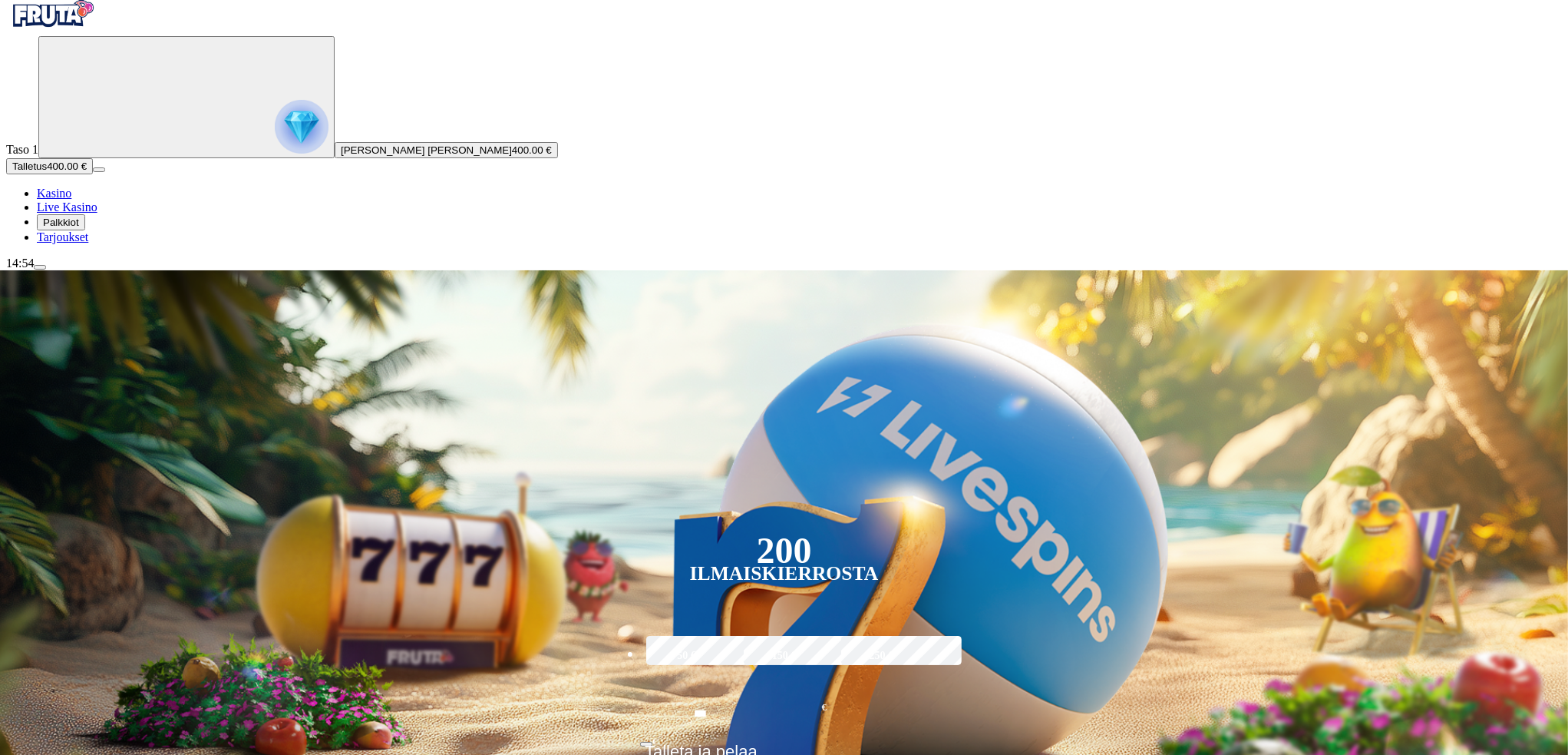
click at [40, 267] on span "menu icon" at bounding box center [40, 267] width 0 height 0
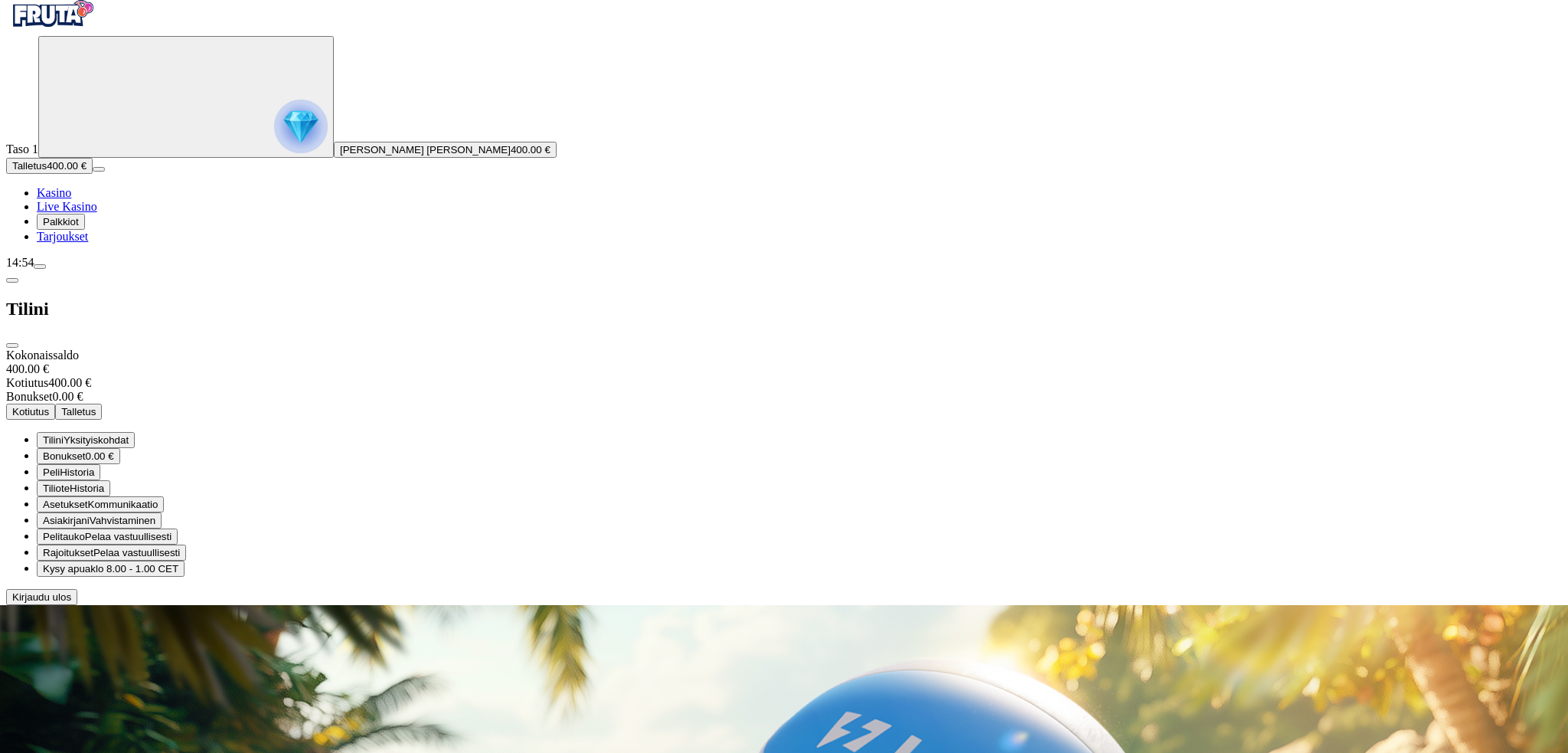
click at [55, 403] on button "Kotiutus" at bounding box center [30, 411] width 49 height 16
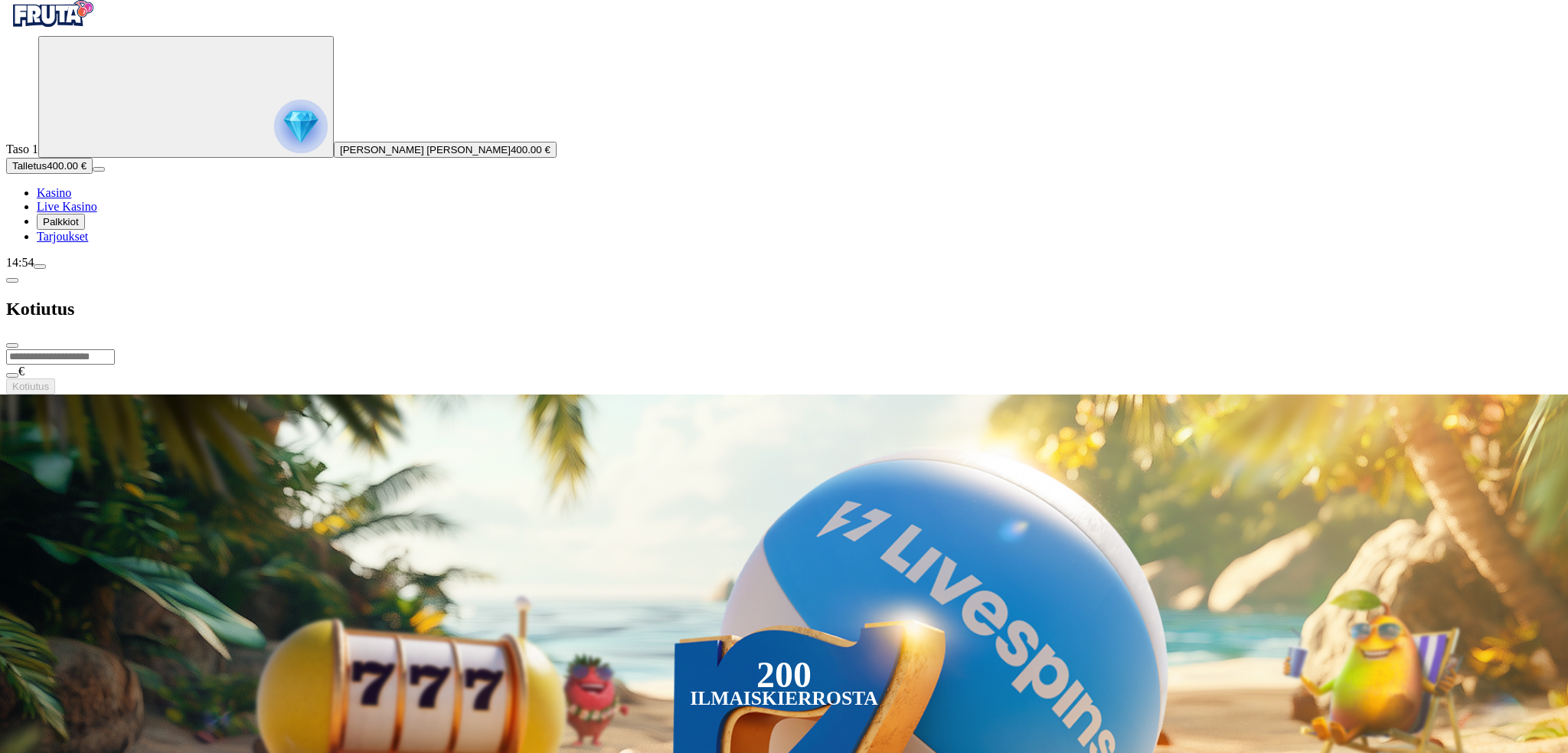
click at [115, 349] on input "number" at bounding box center [60, 356] width 108 height 15
type input "*"
type input "***"
click at [170, 349] on div "*** € Kotiutus" at bounding box center [783, 371] width 1555 height 46
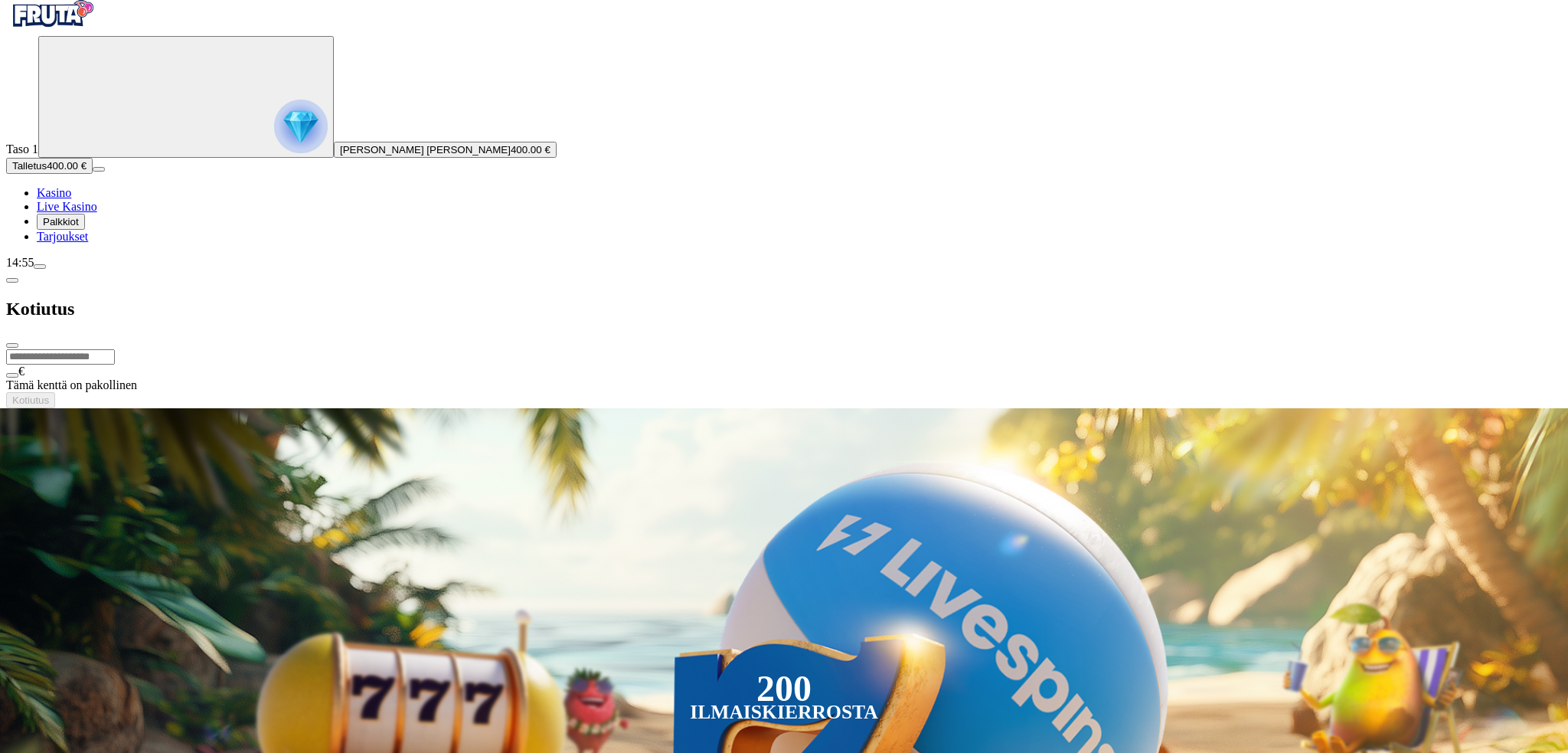
click at [13, 345] on span "close icon" at bounding box center [13, 345] width 0 height 0
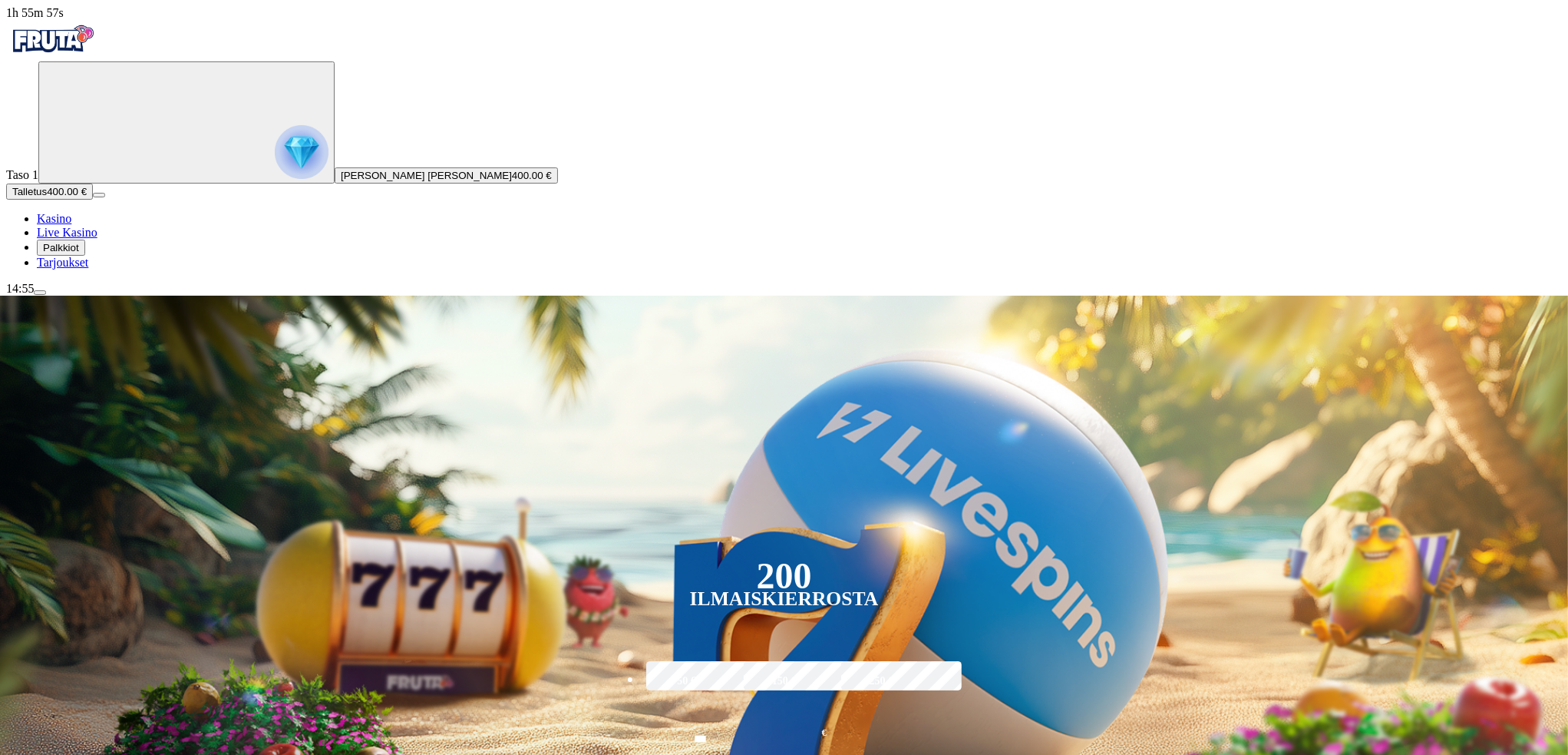
scroll to position [153, 0]
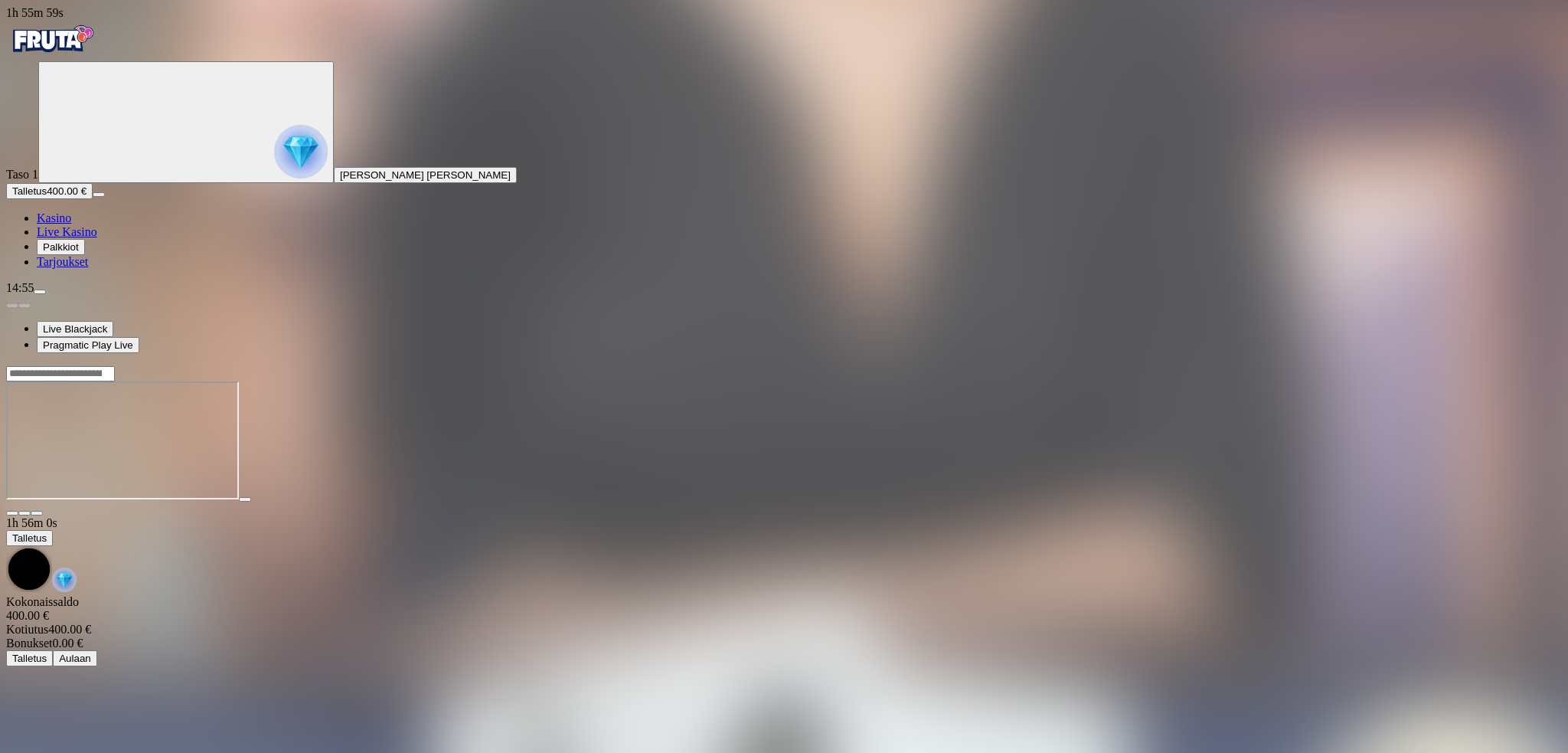
click at [43, 511] on button "button" at bounding box center [36, 513] width 13 height 4
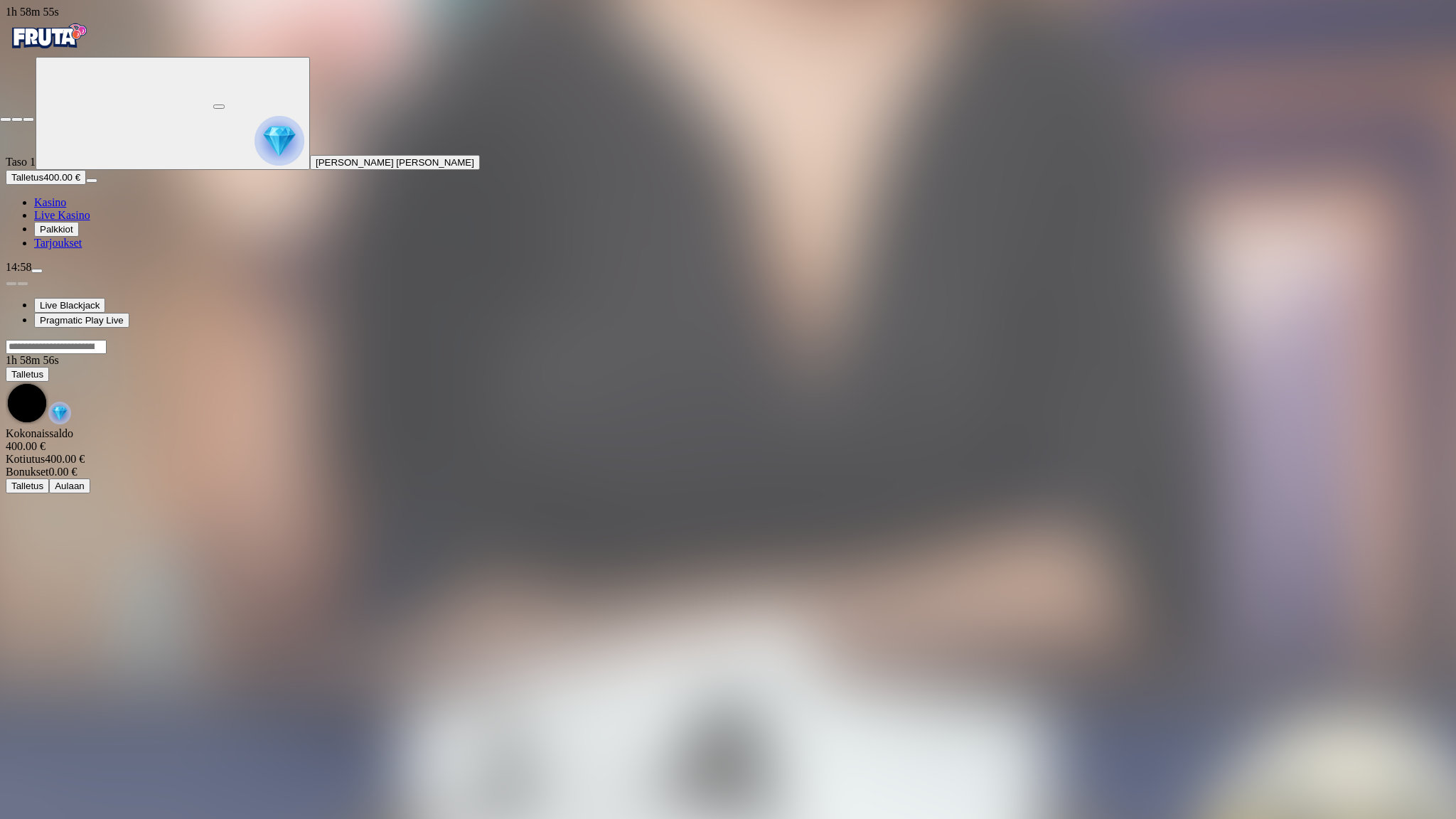
click at [5, 119] on span "close icon" at bounding box center [5, 119] width 0 height 0
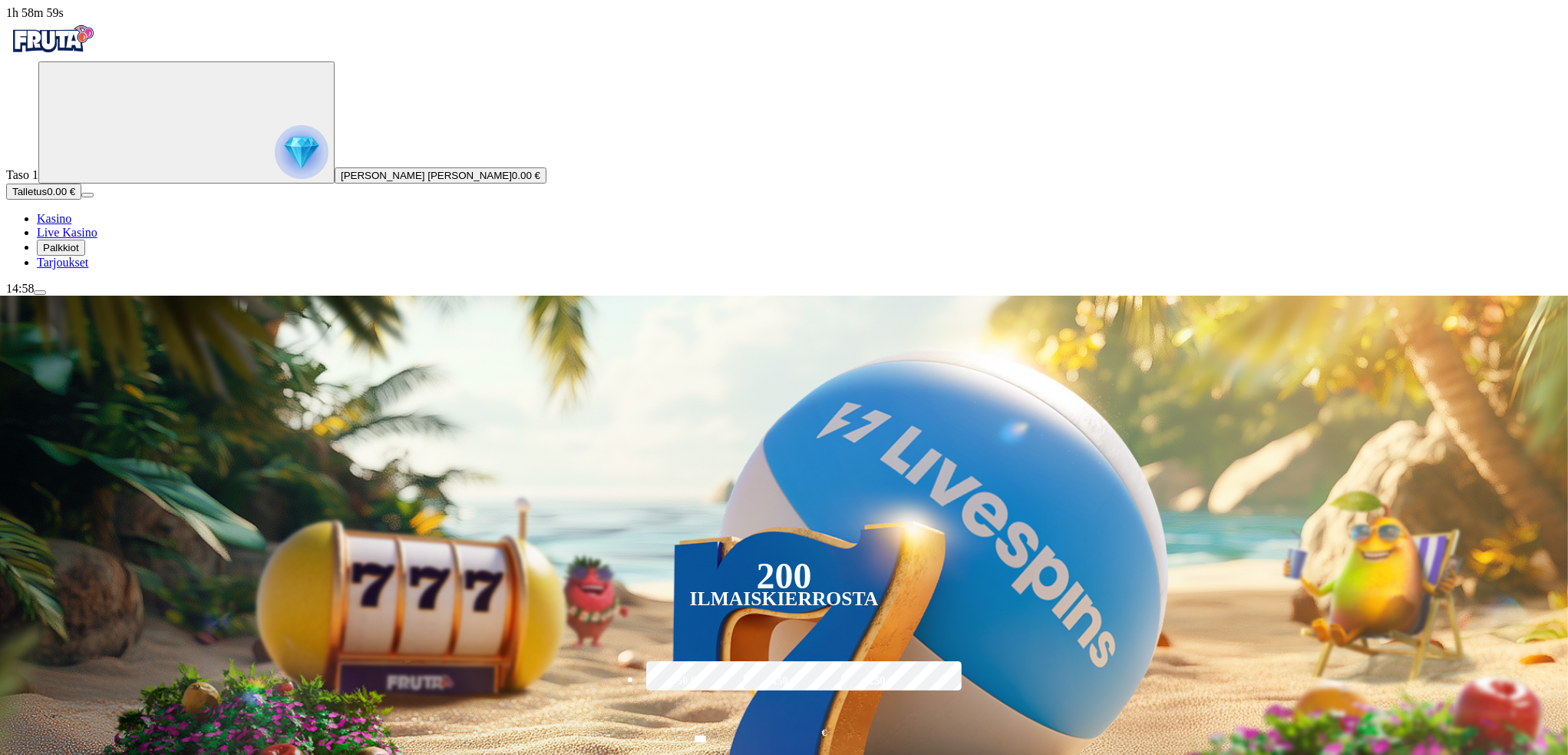
scroll to position [51, 0]
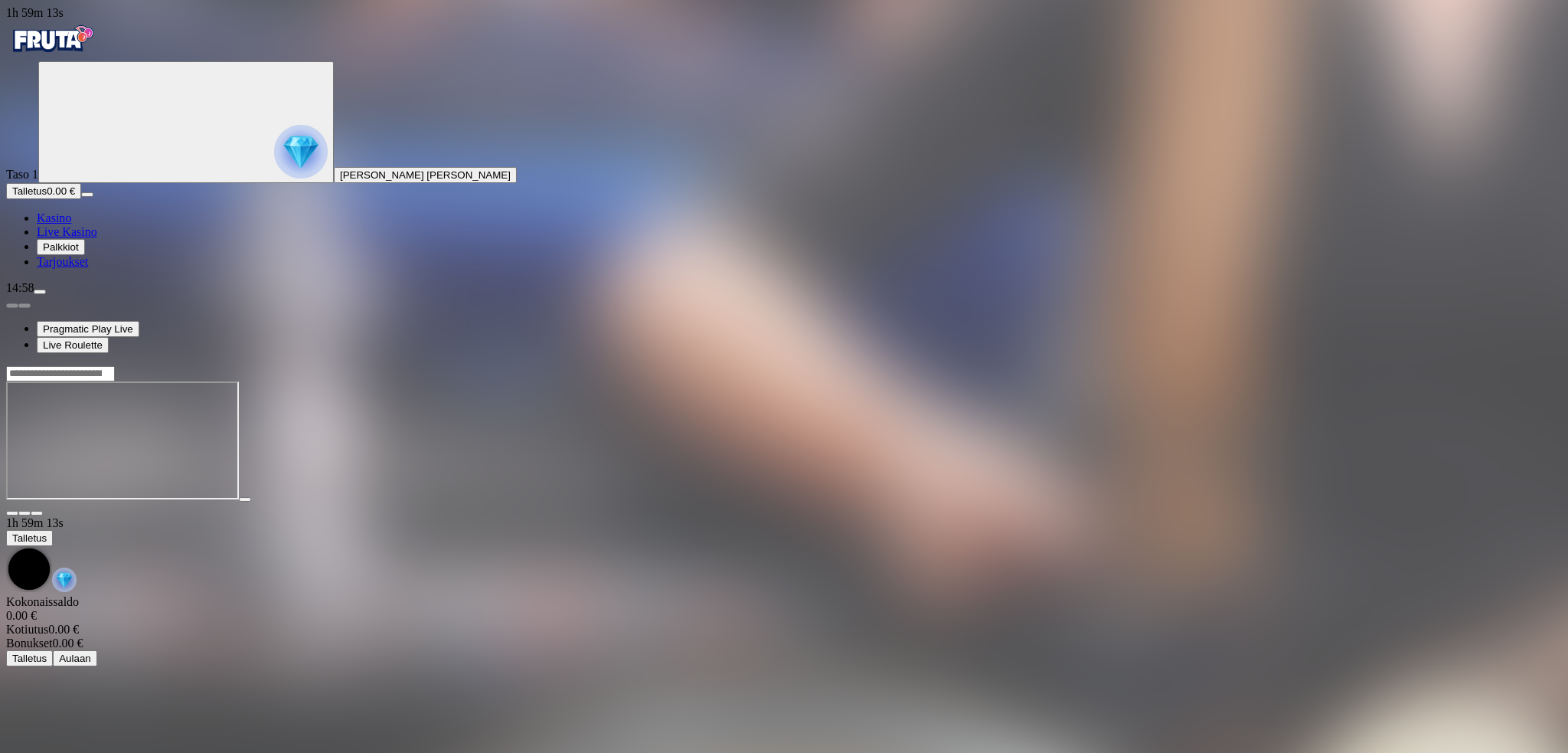
click at [13, 513] on span "close icon" at bounding box center [13, 513] width 0 height 0
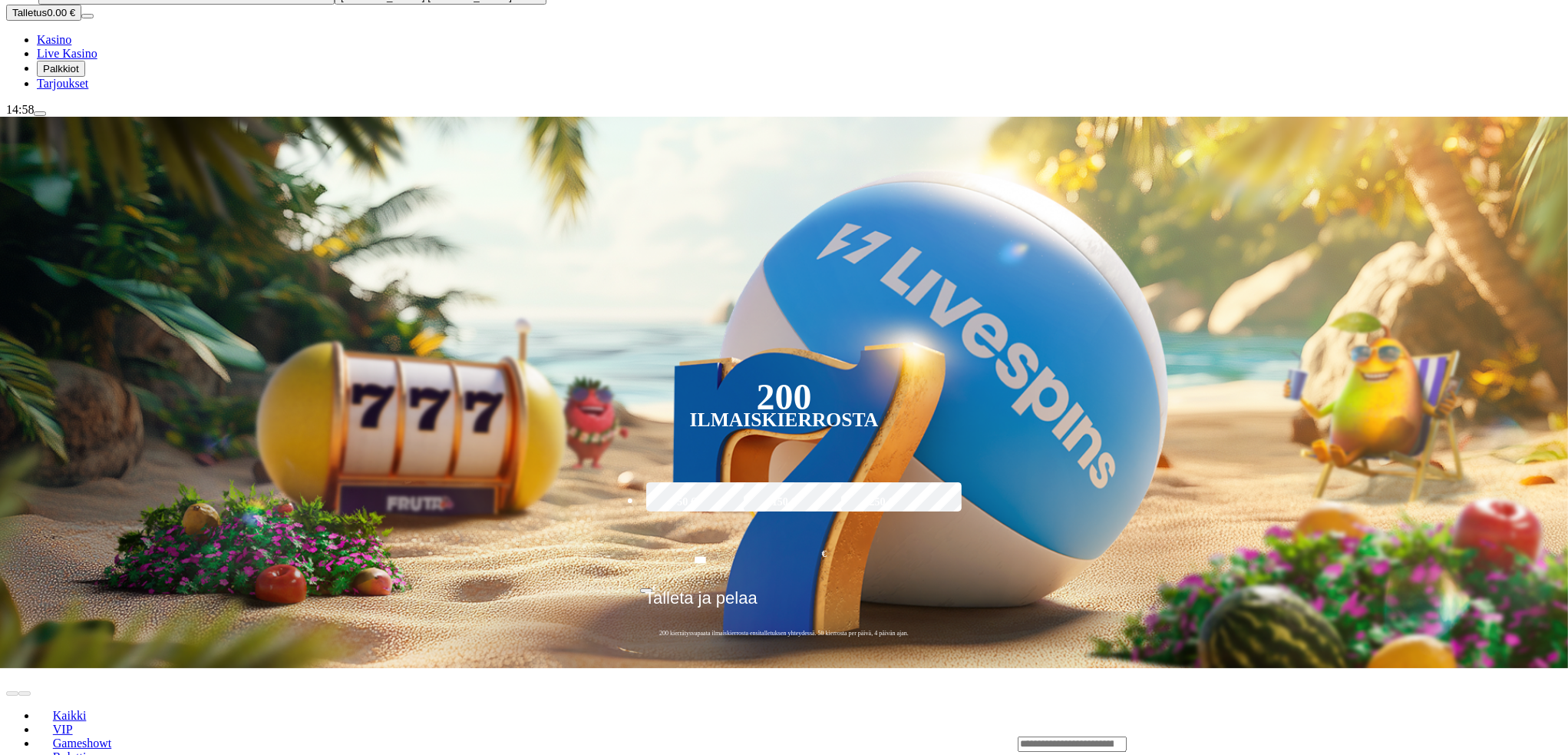
scroll to position [281, 0]
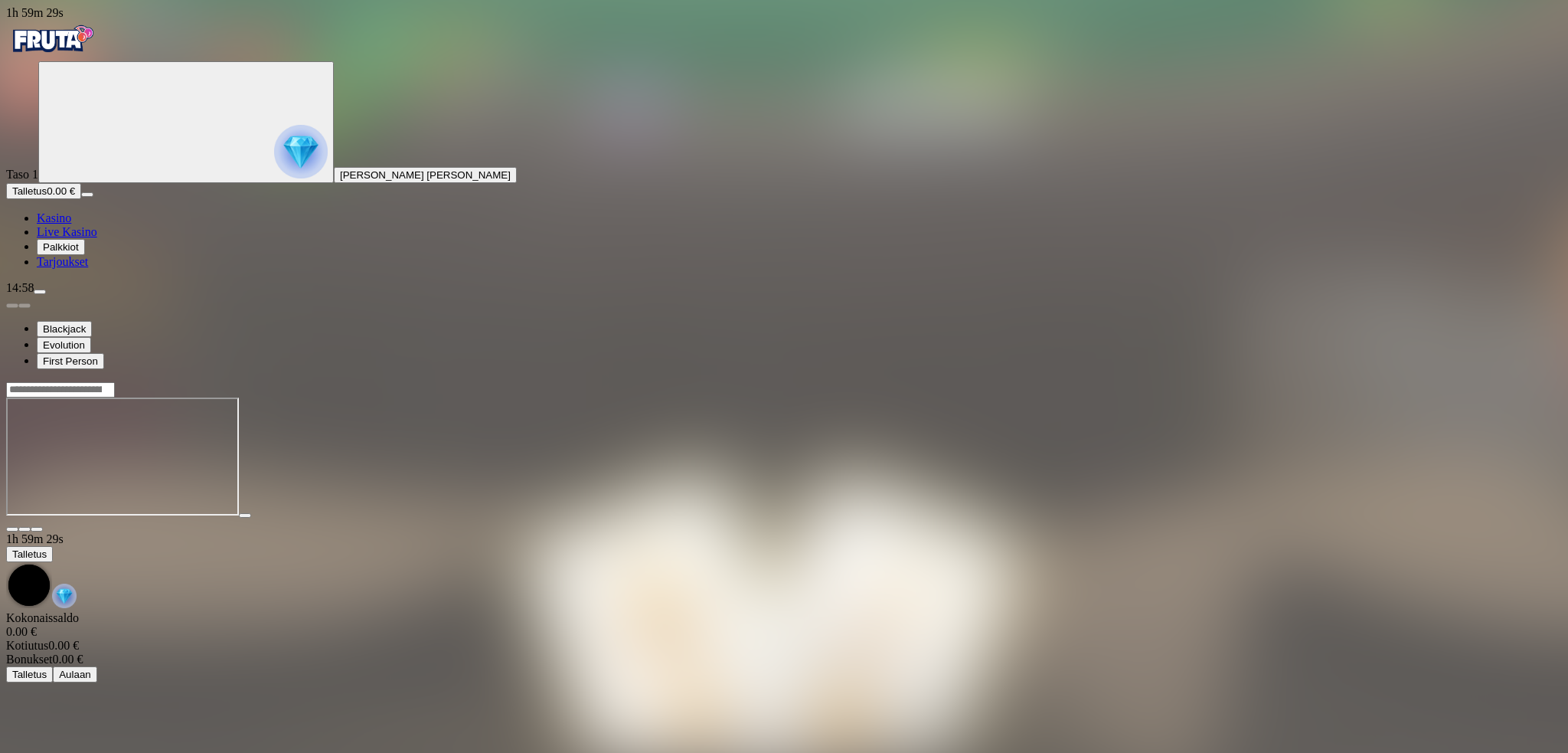
click at [13, 529] on span "close icon" at bounding box center [13, 529] width 0 height 0
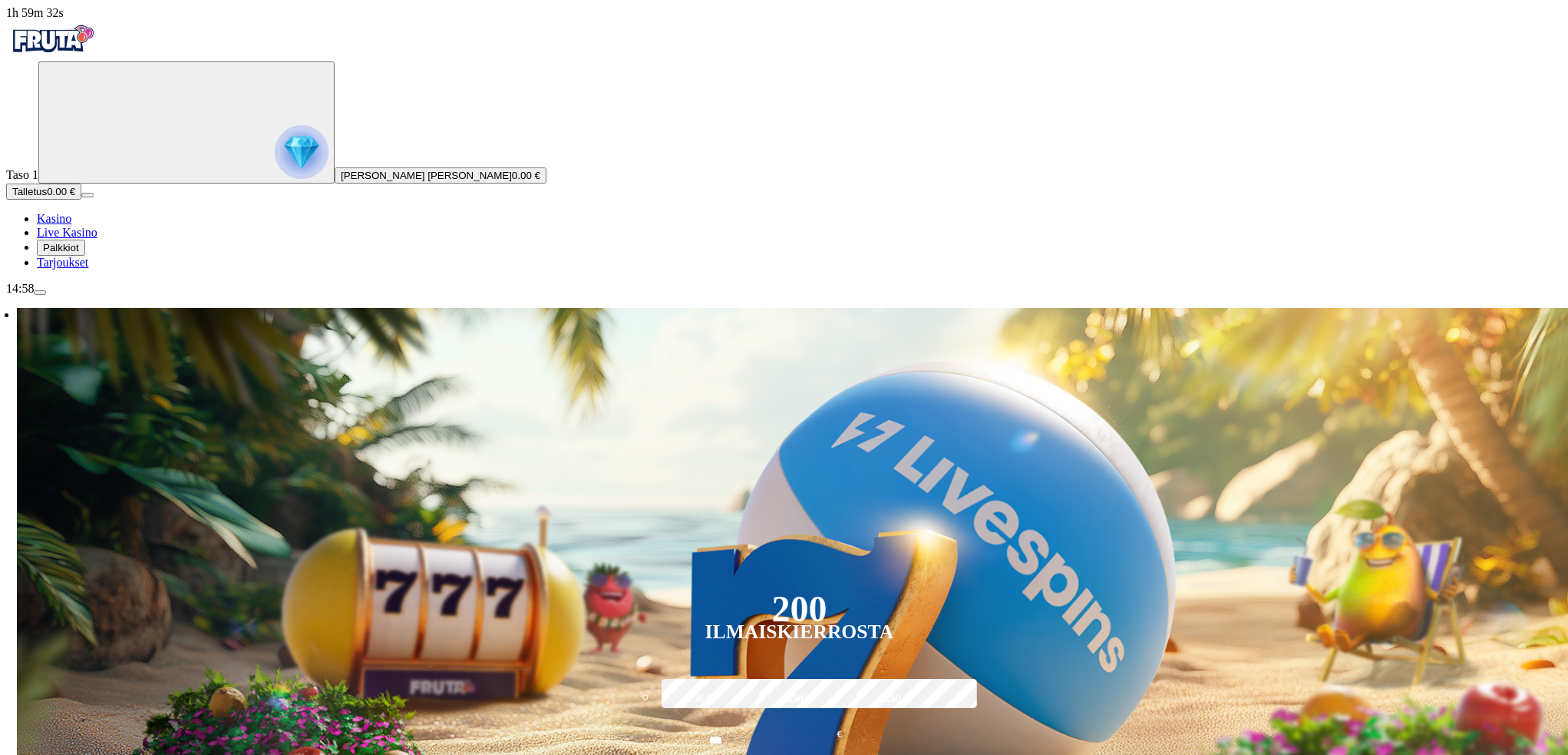
click at [47, 197] on span "Talletus" at bounding box center [29, 191] width 35 height 12
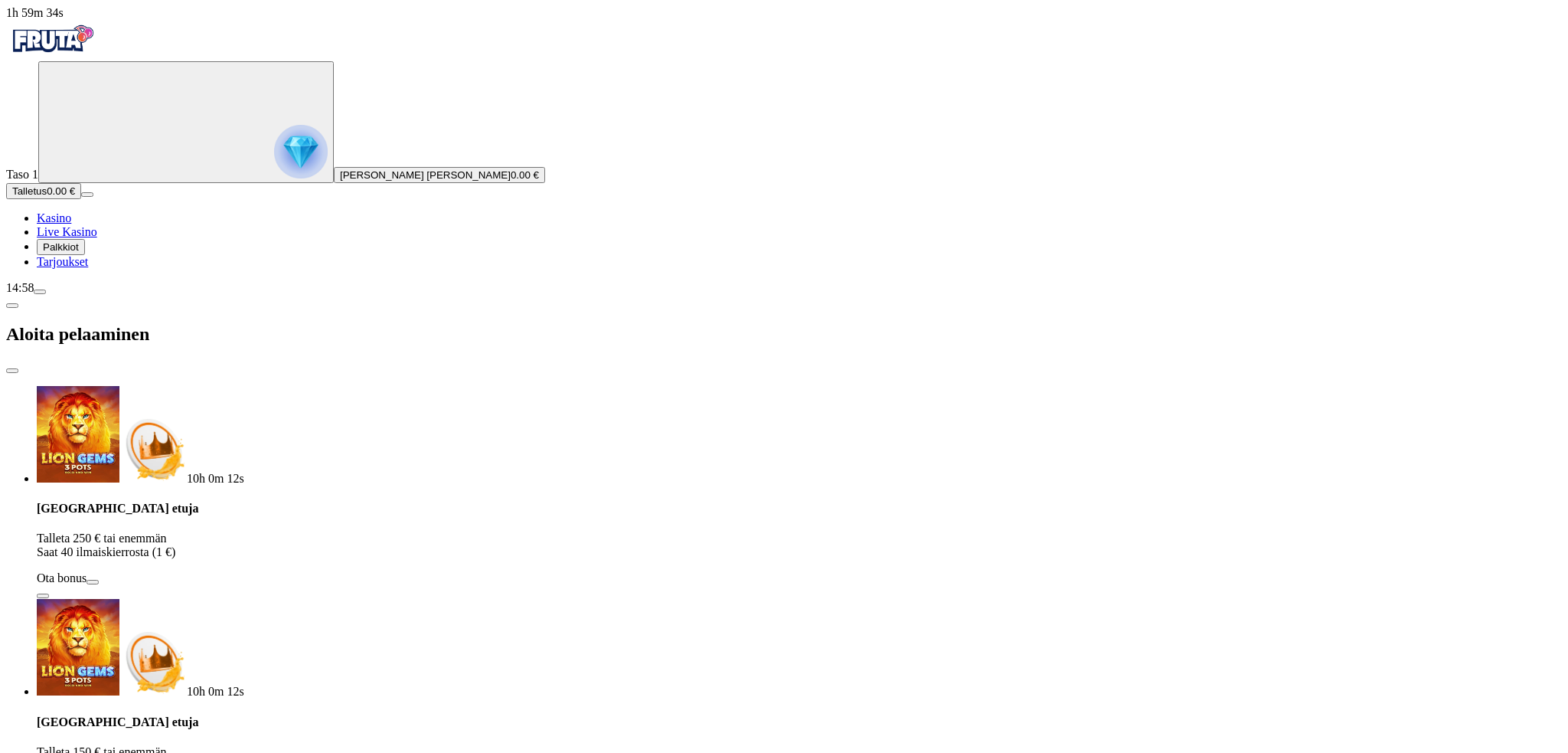
drag, startPoint x: 249, startPoint y: 358, endPoint x: 186, endPoint y: 366, distance: 63.5
type input "***"
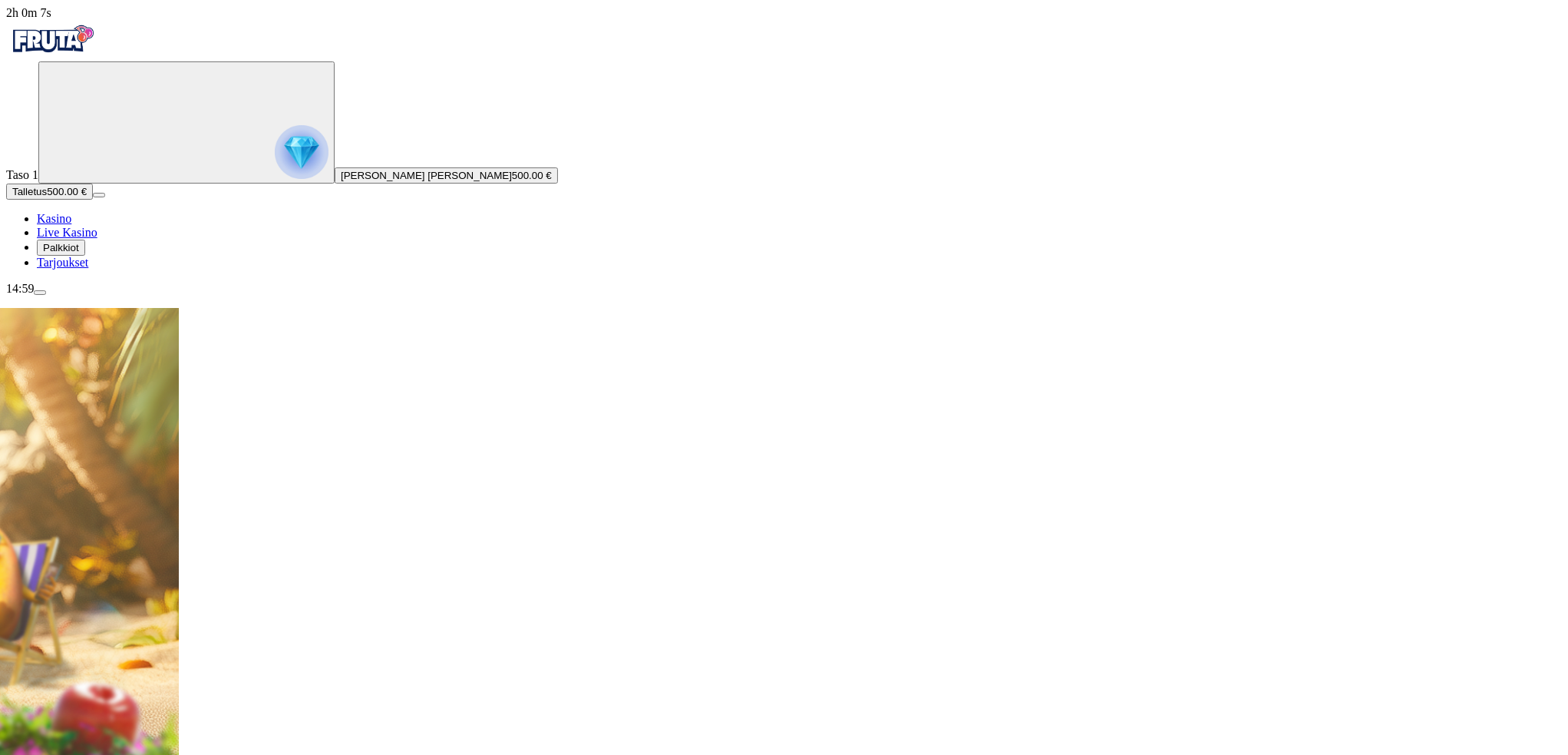
scroll to position [51, 0]
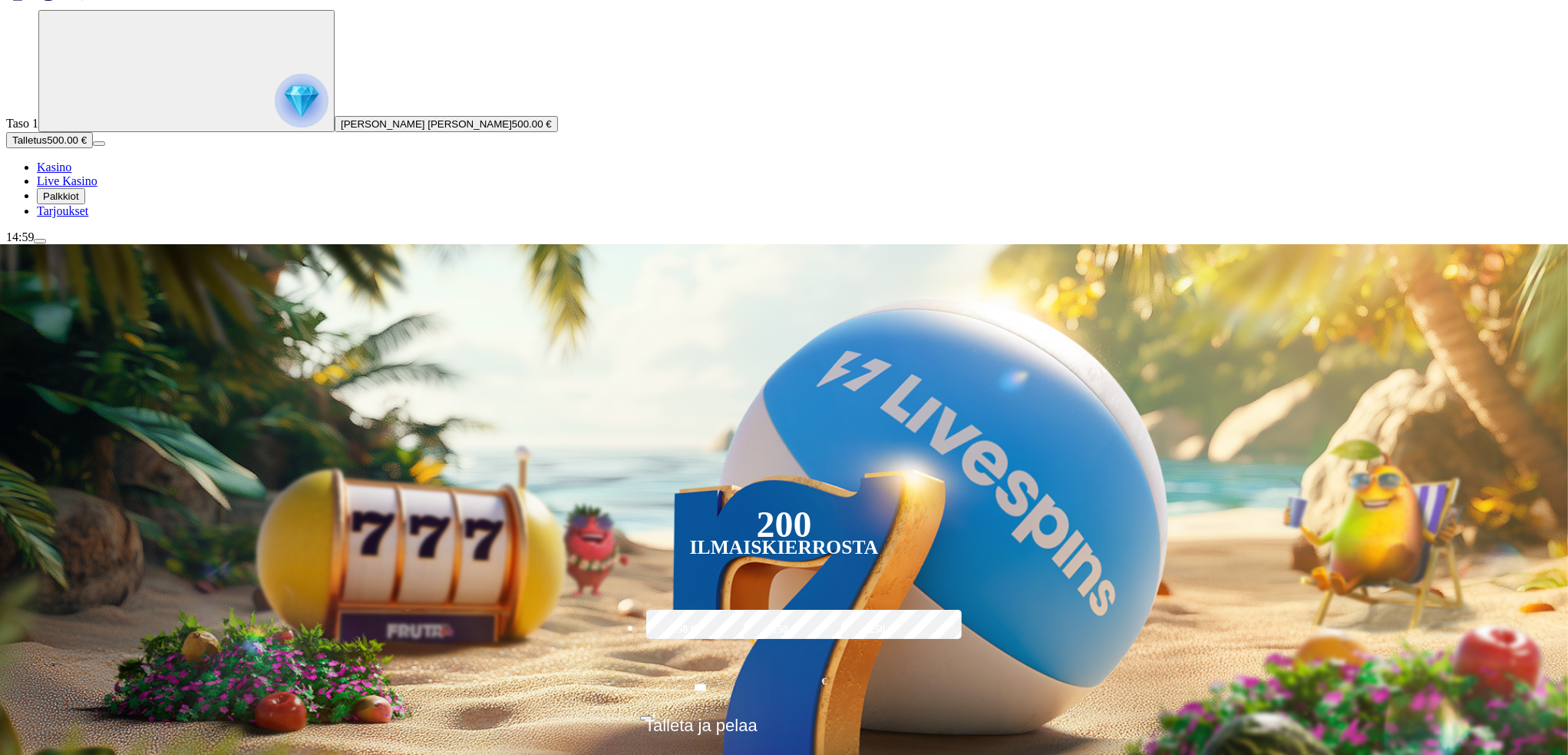
scroll to position [179, 0]
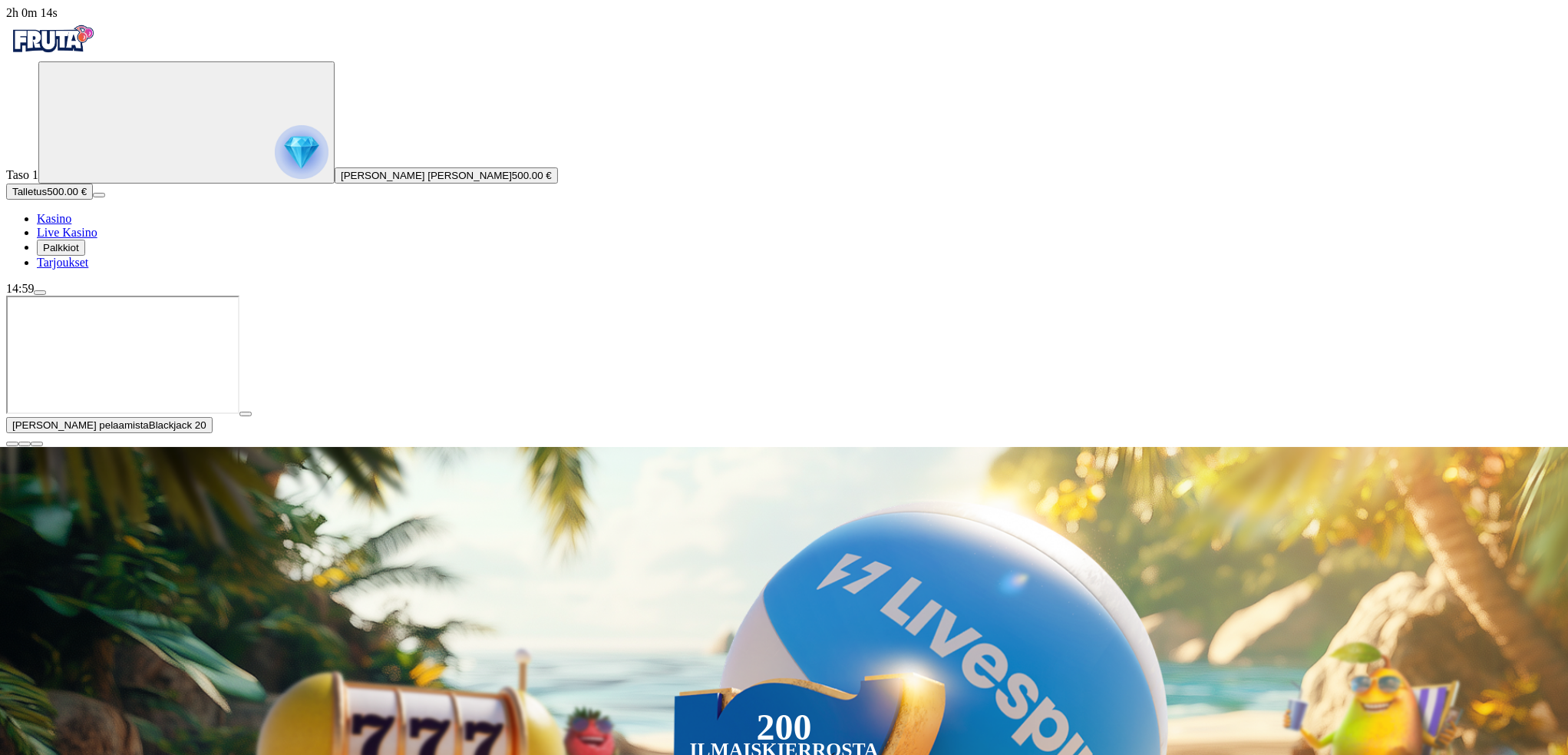
scroll to position [127, 0]
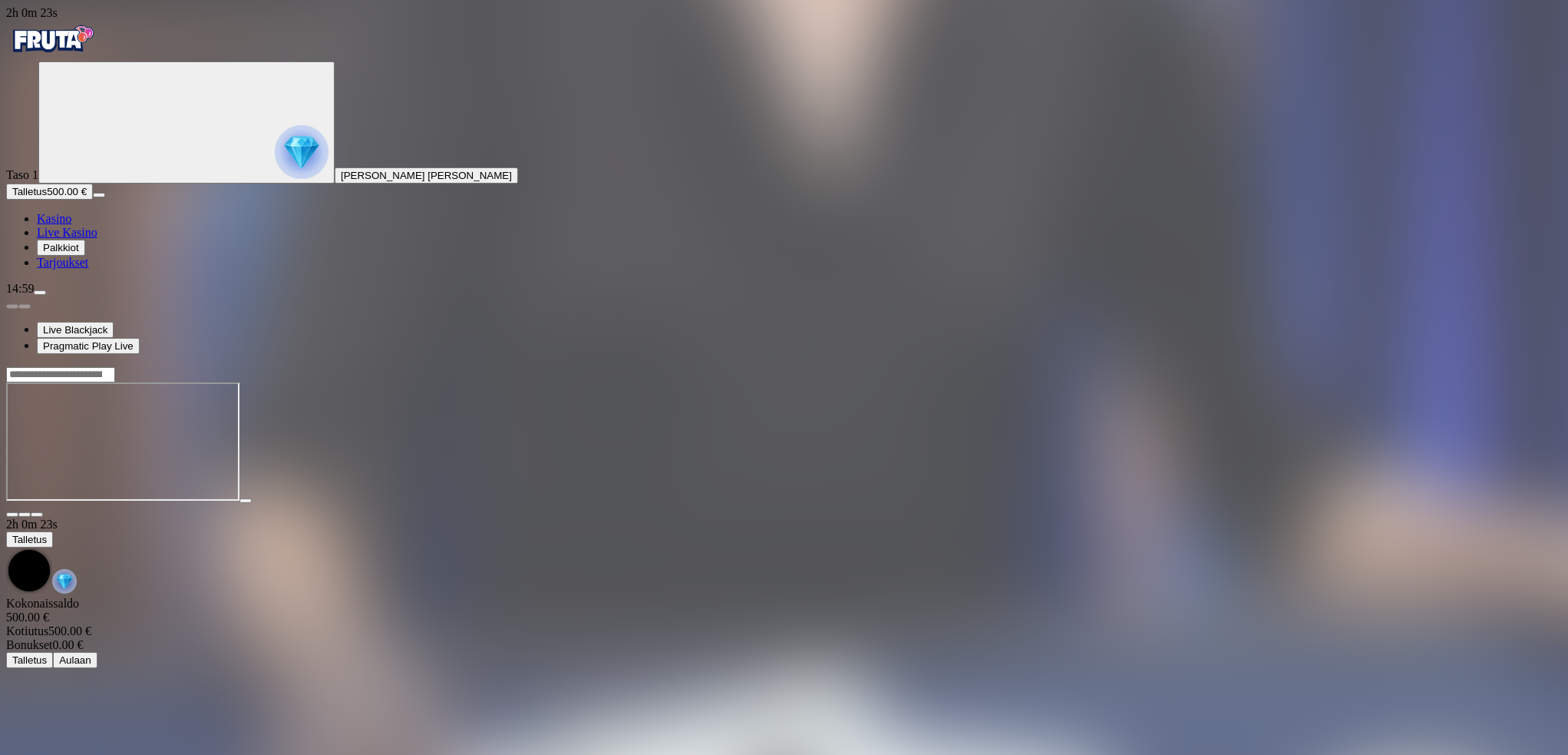
click at [37, 514] on span "fullscreen icon" at bounding box center [37, 514] width 0 height 0
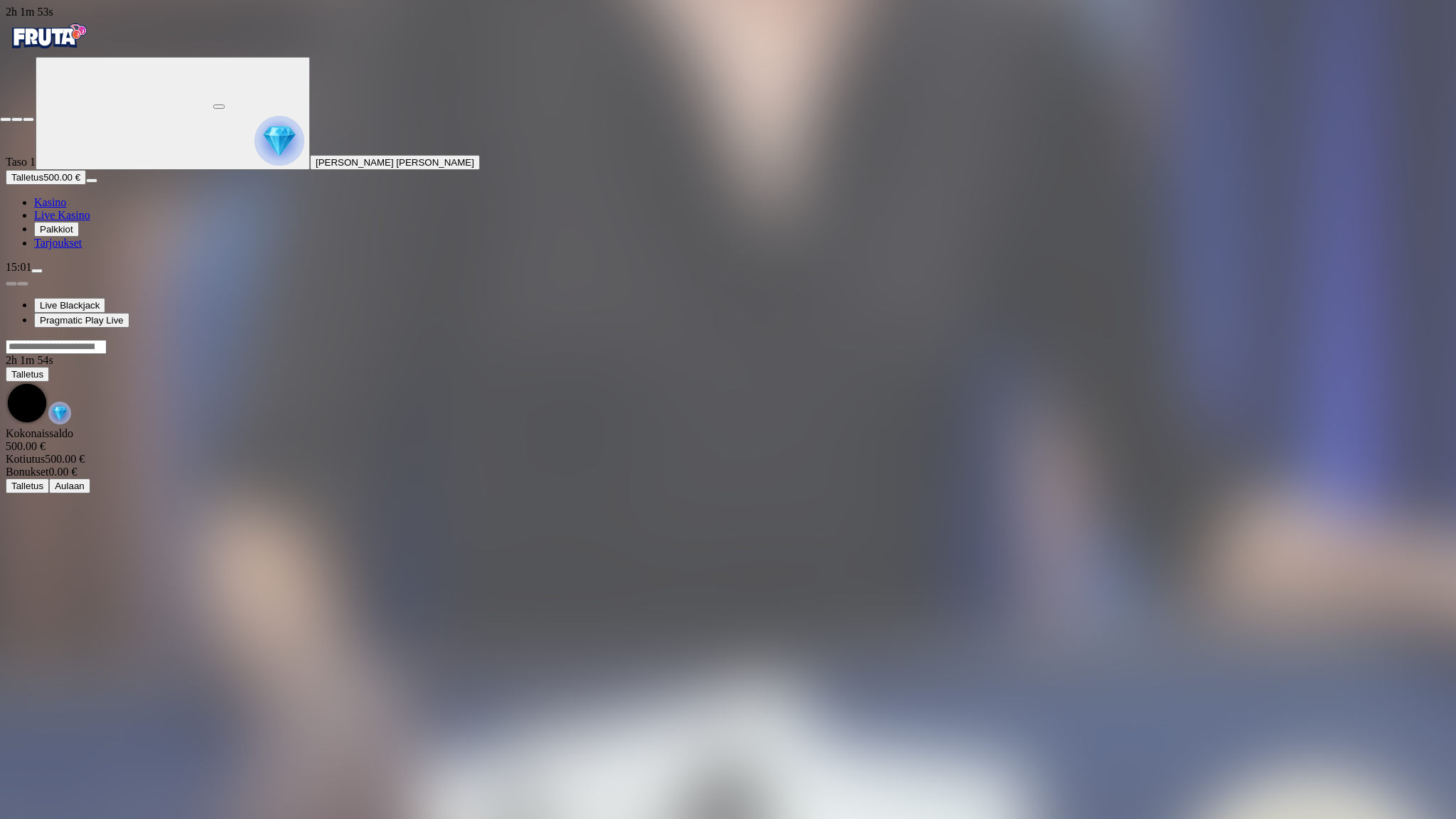
click at [5, 119] on span "close icon" at bounding box center [5, 119] width 0 height 0
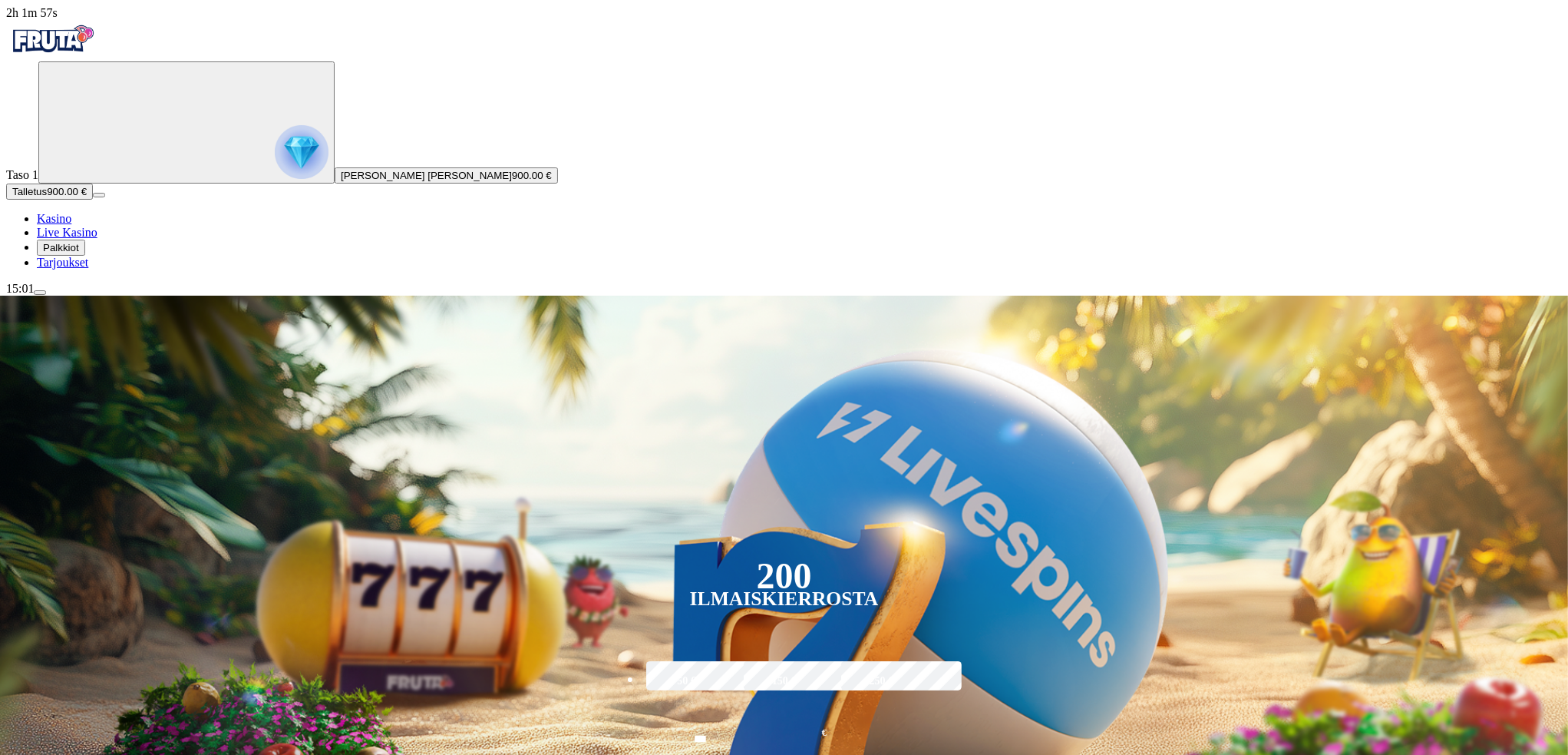
click at [40, 292] on span "menu icon" at bounding box center [40, 292] width 0 height 0
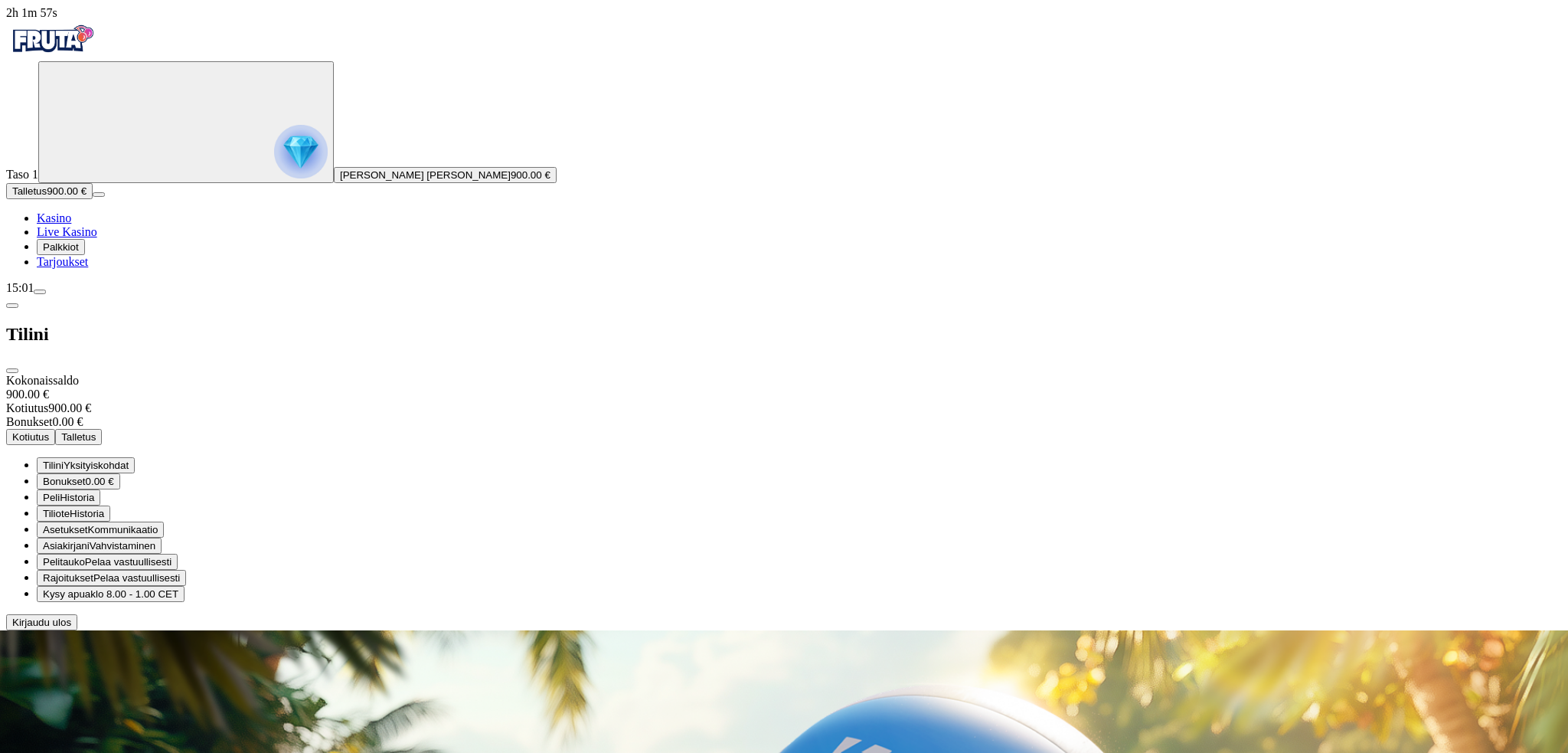
click at [55, 429] on button "Kotiutus" at bounding box center [30, 436] width 49 height 16
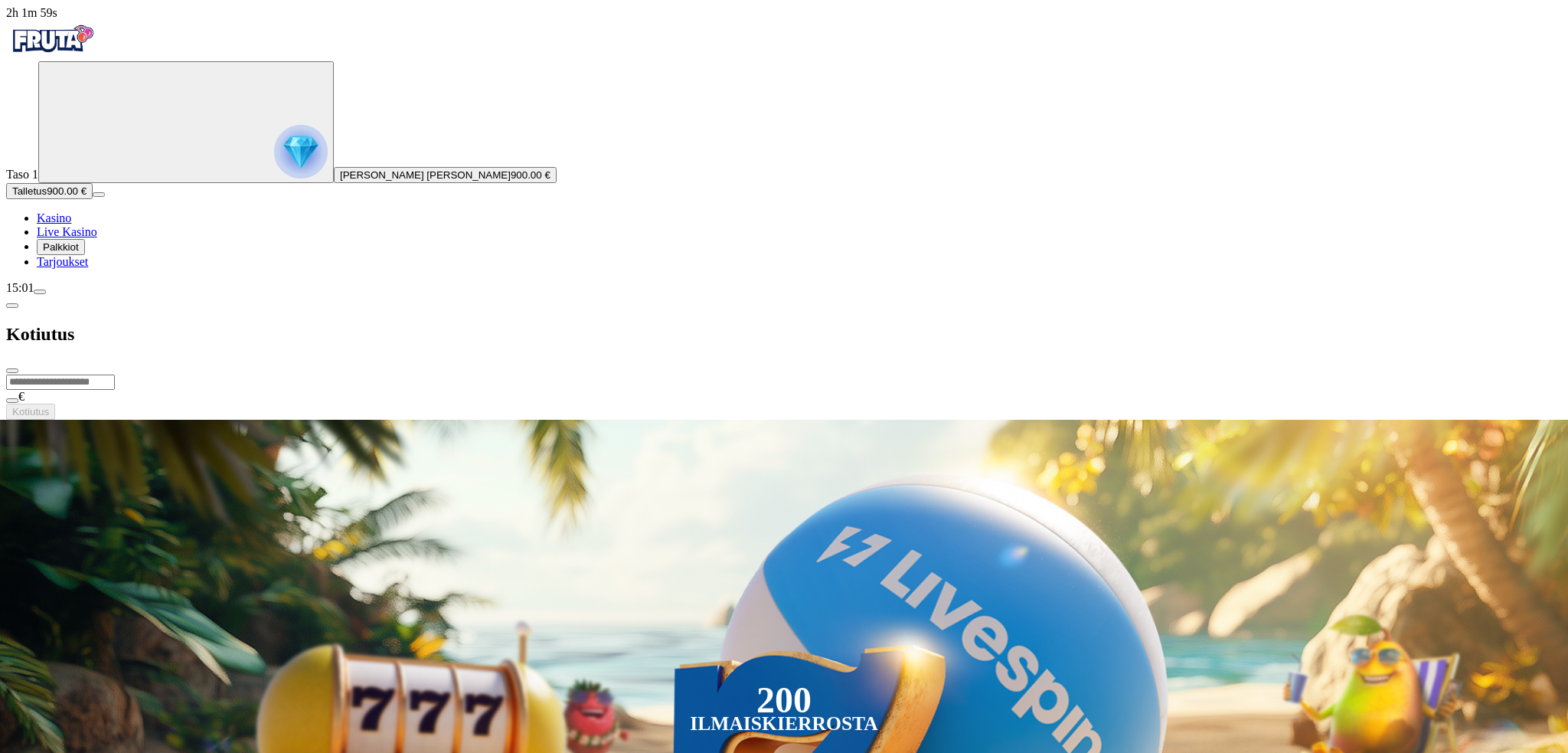
click at [115, 375] on input "number" at bounding box center [60, 382] width 108 height 15
type input "***"
click at [49, 406] on span "Kotiutus" at bounding box center [31, 412] width 37 height 12
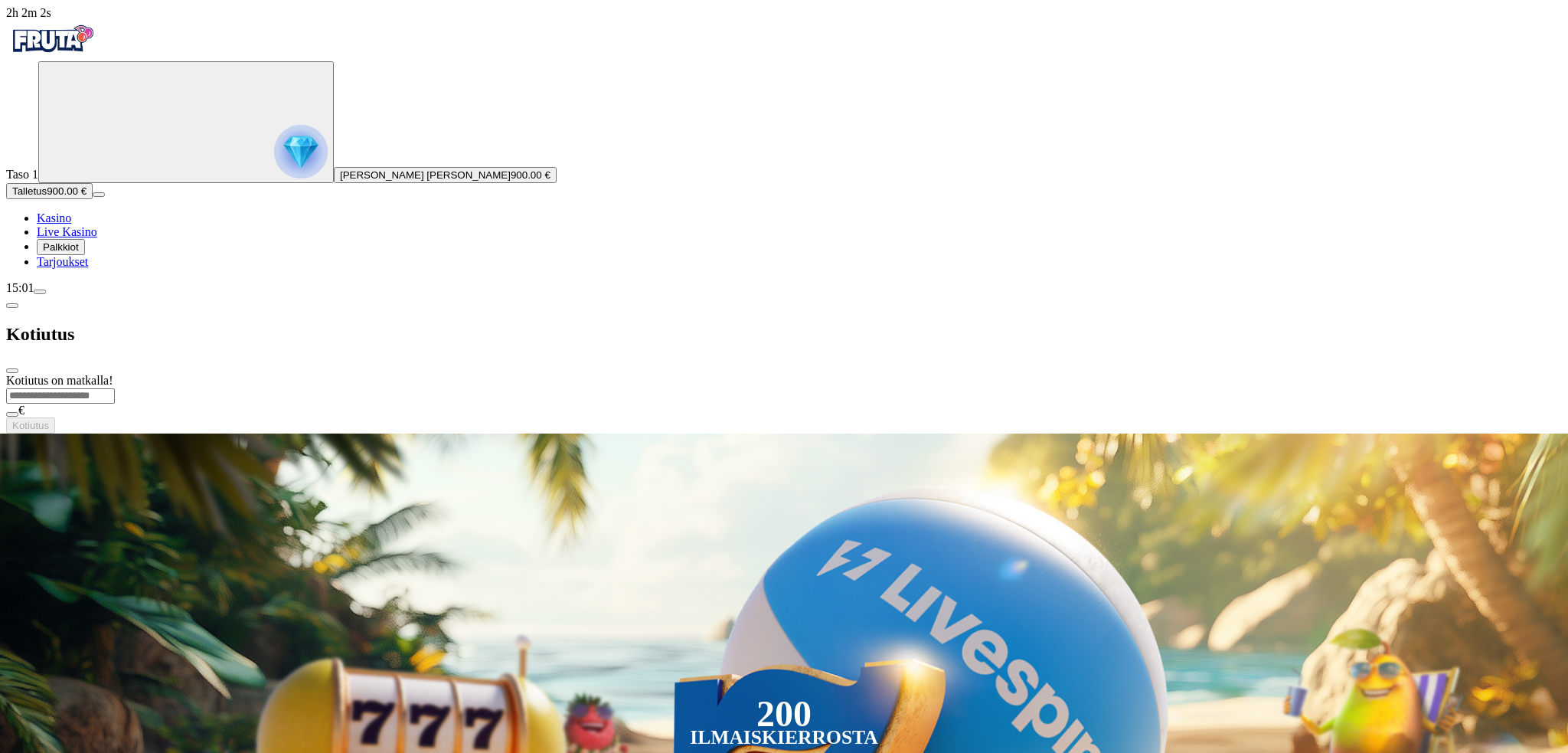
click at [13, 371] on span "close icon" at bounding box center [13, 371] width 0 height 0
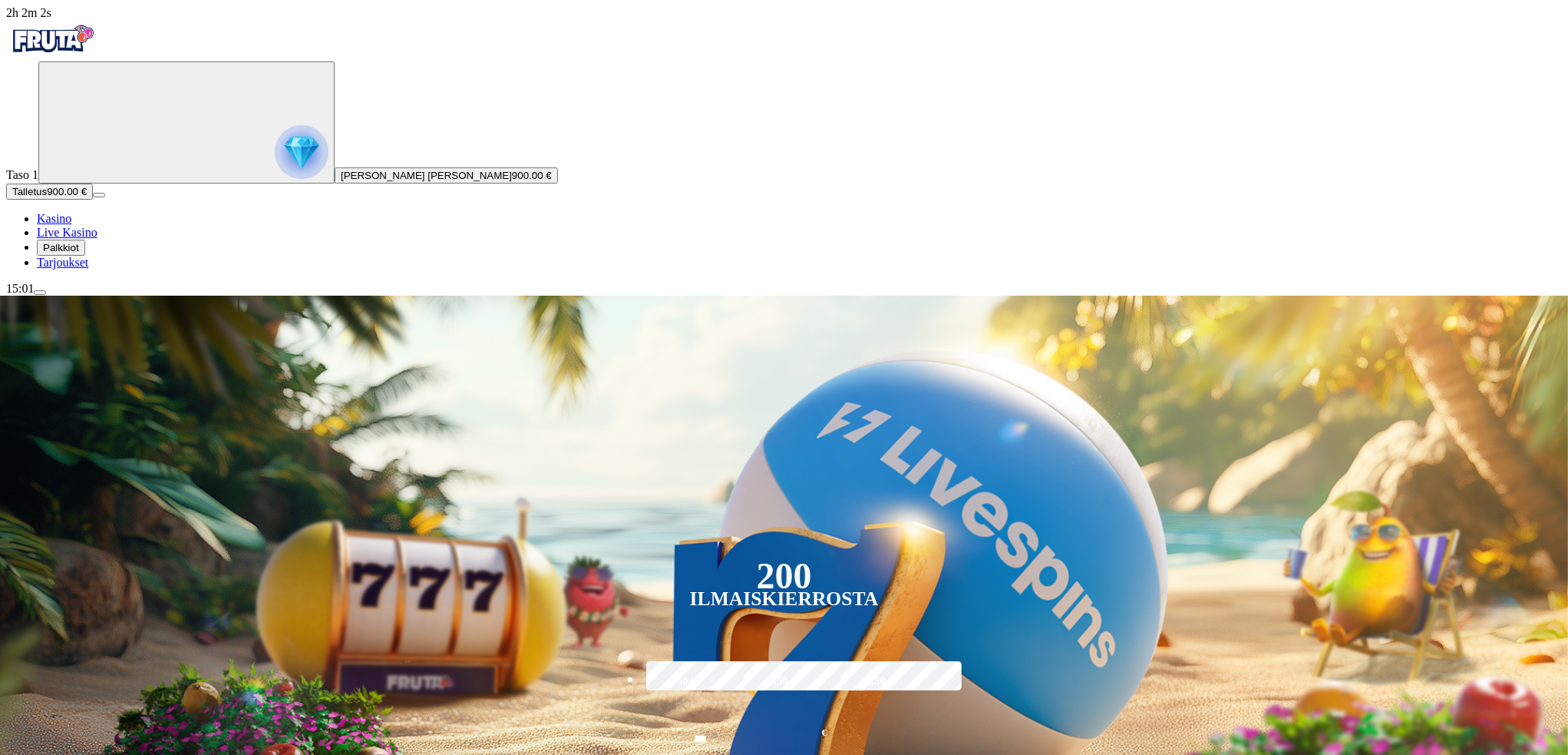
scroll to position [128, 0]
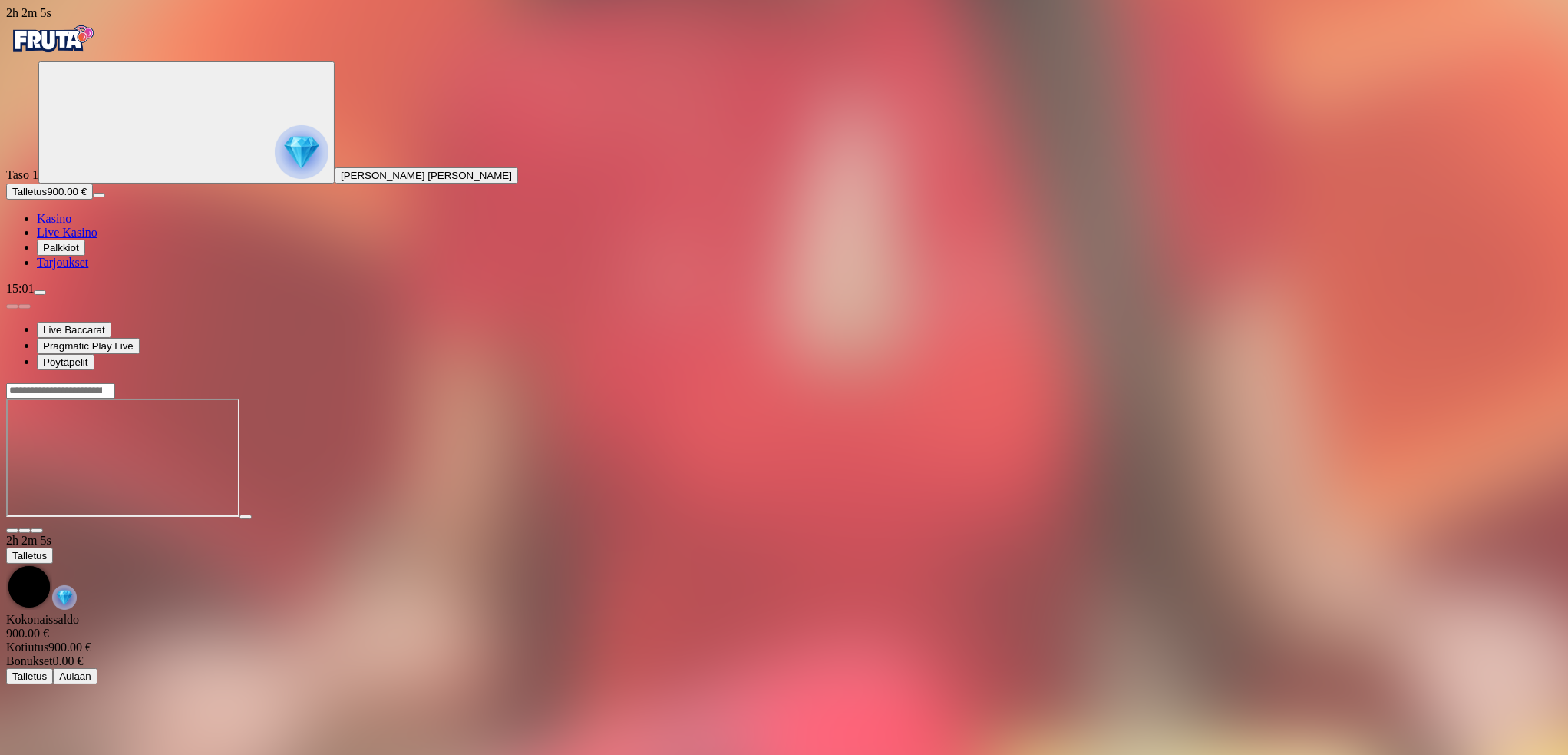
click at [37, 531] on span "fullscreen icon" at bounding box center [37, 531] width 0 height 0
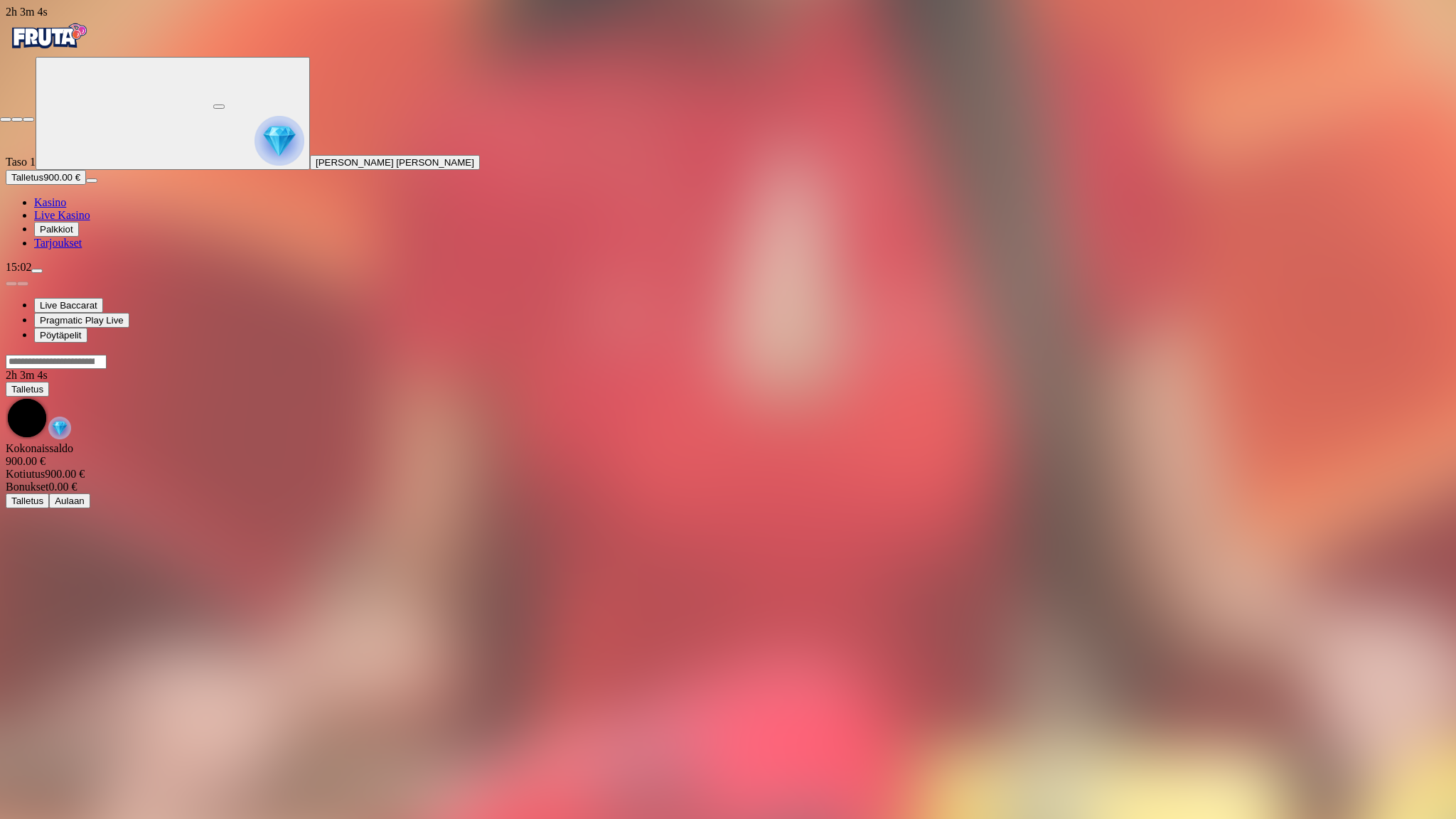
click at [12, 117] on button "button" at bounding box center [5, 119] width 12 height 4
